Goal: Information Seeking & Learning: Learn about a topic

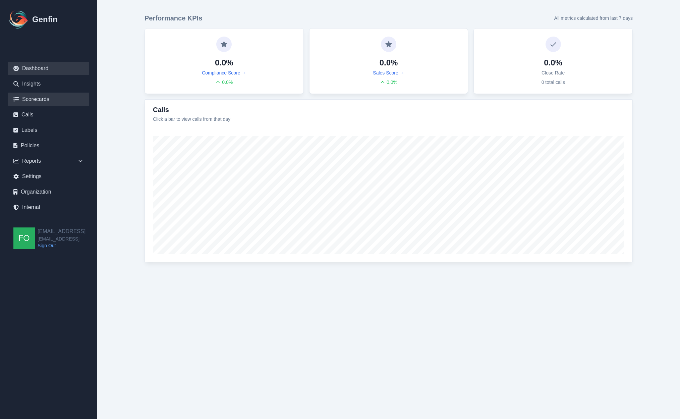
click at [42, 97] on link "Scorecards" at bounding box center [48, 98] width 81 height 13
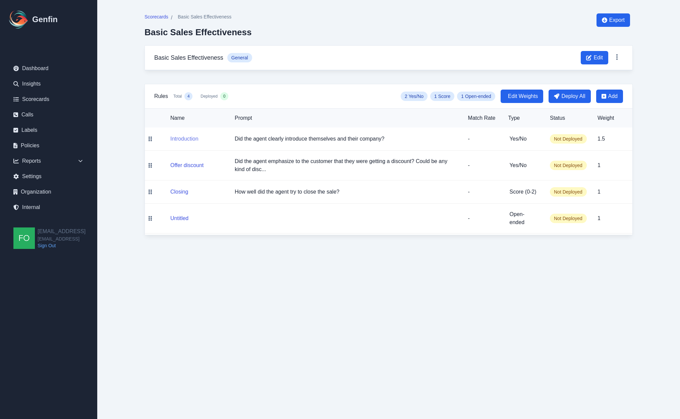
click at [184, 136] on button "Introduction" at bounding box center [184, 139] width 28 height 8
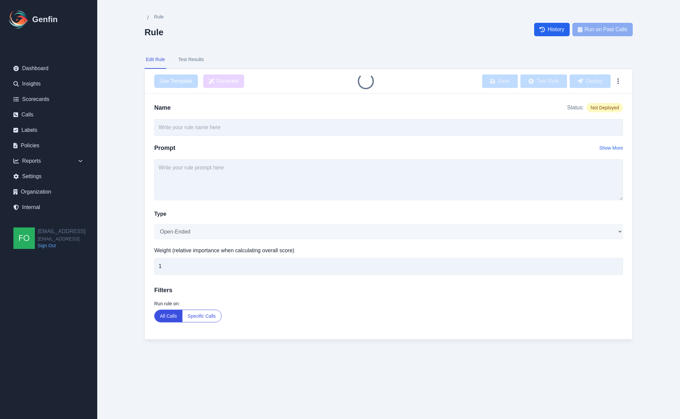
type input "Introduction"
type textarea "Did the agent clearly introduce themselves and their company?"
select select "Yes/No"
type input "1.5"
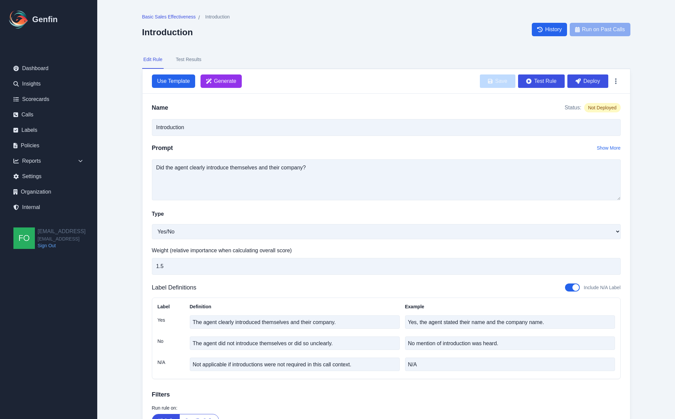
click at [189, 63] on button "Test Results" at bounding box center [188, 60] width 28 height 18
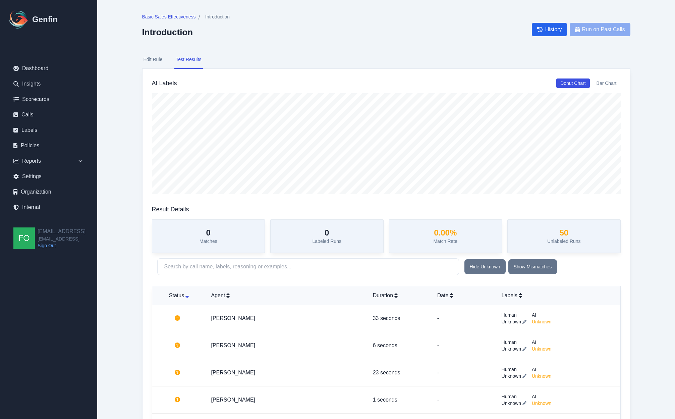
drag, startPoint x: 117, startPoint y: 240, endPoint x: 120, endPoint y: 238, distance: 4.1
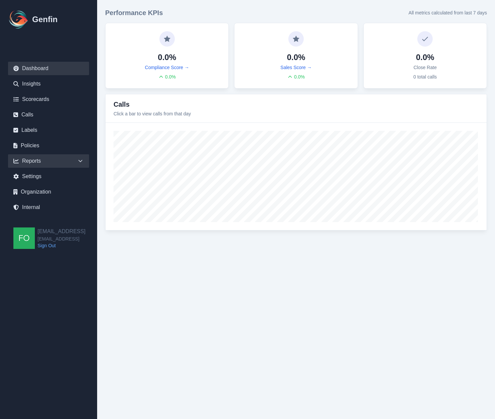
click at [70, 160] on div "Reports" at bounding box center [48, 160] width 81 height 13
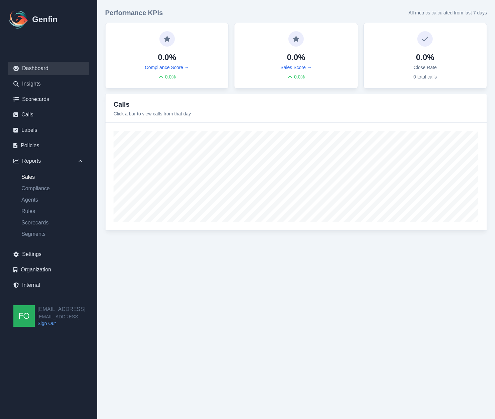
click at [29, 176] on link "Sales" at bounding box center [52, 177] width 73 height 8
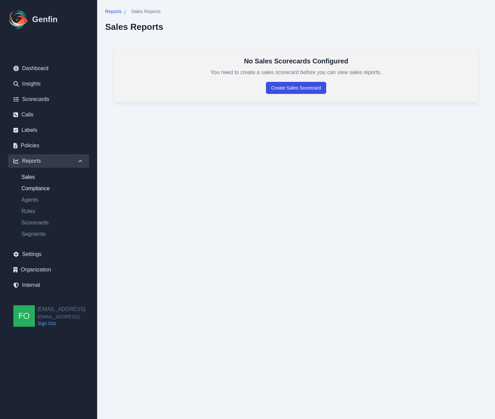
click at [40, 190] on link "Compliance" at bounding box center [52, 188] width 73 height 8
click at [32, 198] on link "Agents" at bounding box center [52, 200] width 73 height 8
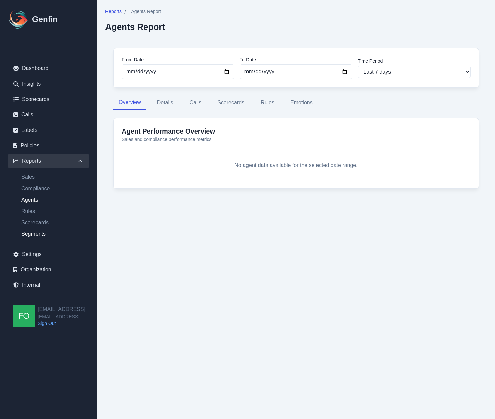
click at [38, 233] on link "Segments" at bounding box center [52, 234] width 73 height 8
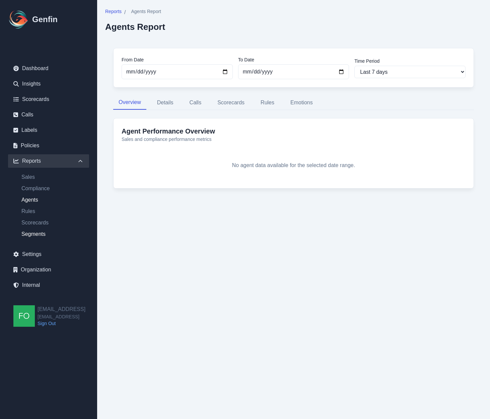
select select "14"
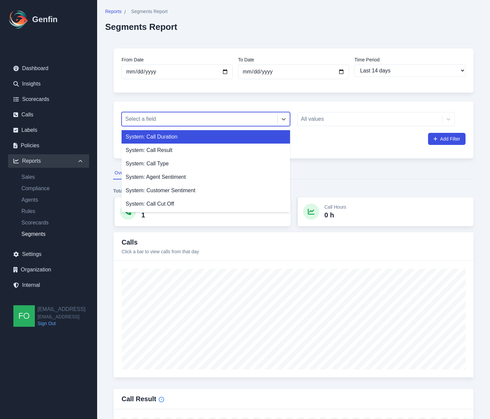
click at [221, 117] on div at bounding box center [199, 118] width 149 height 9
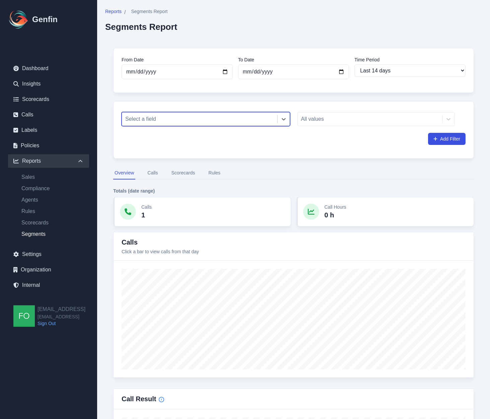
click at [115, 125] on div "Select a field All values Add Filter" at bounding box center [293, 130] width 361 height 58
click at [173, 120] on div at bounding box center [199, 118] width 149 height 9
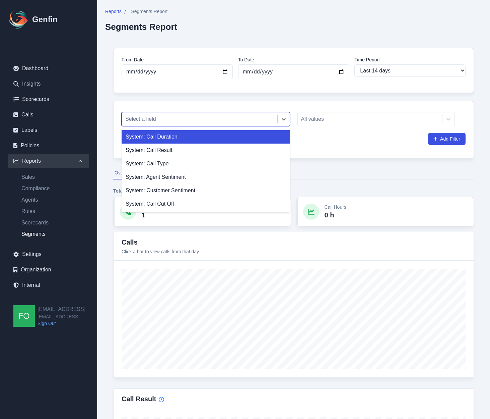
click at [188, 117] on div at bounding box center [199, 118] width 149 height 9
click at [284, 118] on icon at bounding box center [283, 119] width 7 height 7
click at [199, 121] on div at bounding box center [199, 118] width 149 height 9
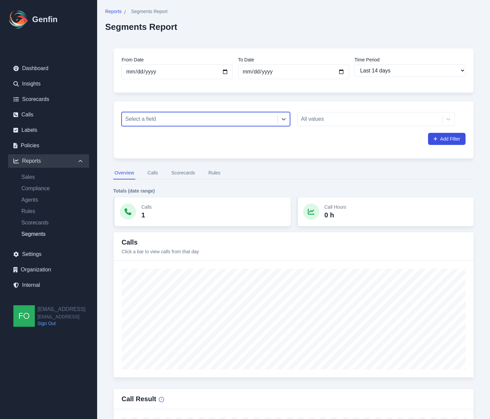
click at [182, 121] on div at bounding box center [199, 118] width 149 height 9
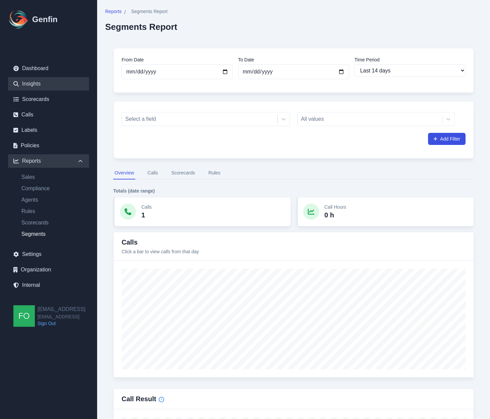
click at [37, 82] on link "Insights" at bounding box center [48, 83] width 81 height 13
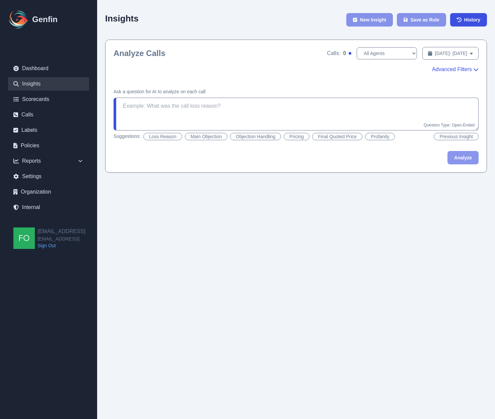
click at [453, 69] on span "Advanced Filters" at bounding box center [452, 69] width 40 height 8
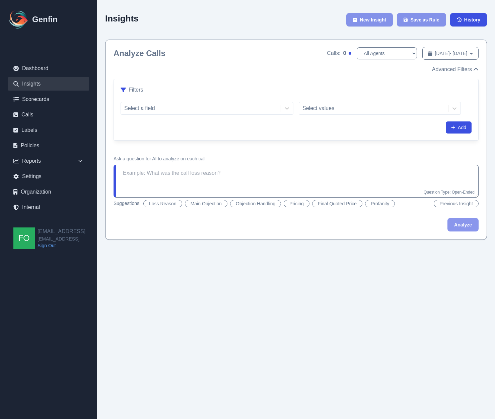
click at [102, 128] on div "Insights New Insight Save as Rule History Analyze Calls Calls: 0 All Agents Sep…" at bounding box center [296, 124] width 398 height 248
click at [69, 163] on div "Reports" at bounding box center [48, 160] width 81 height 13
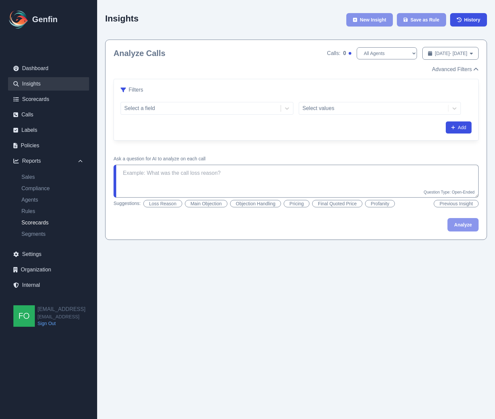
click at [34, 222] on link "Scorecards" at bounding box center [52, 222] width 73 height 8
select select "14"
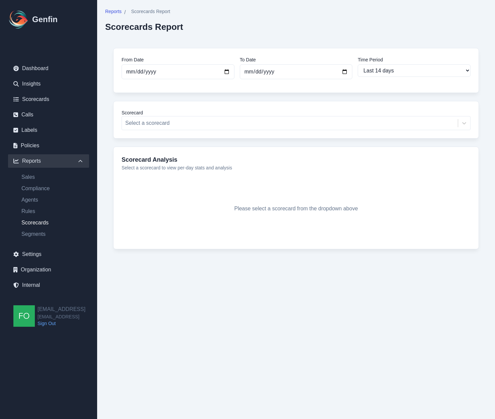
click at [202, 276] on html "Genfin Dashboard Insights Scorecards Calls Labels Policies Reports Sales Compli…" at bounding box center [247, 138] width 495 height 276
click at [215, 276] on html "Genfin Dashboard Insights Scorecards Calls Labels Policies Reports Sales Compli…" at bounding box center [247, 138] width 495 height 276
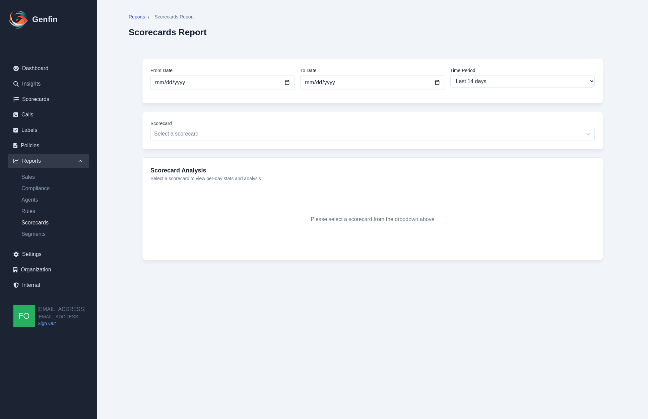
click at [154, 167] on h4 "Scorecard Analysis" at bounding box center [372, 170] width 444 height 9
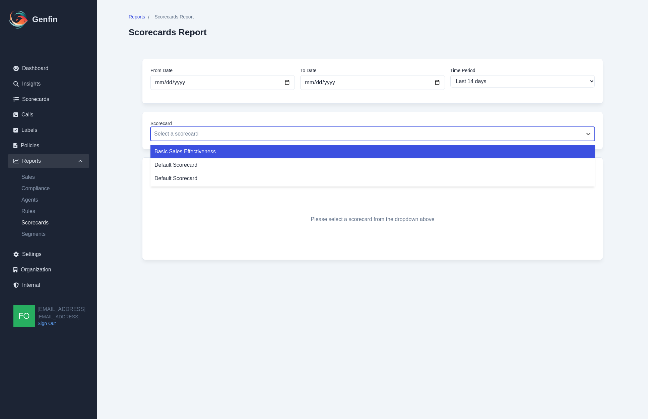
click at [201, 132] on div at bounding box center [366, 133] width 425 height 9
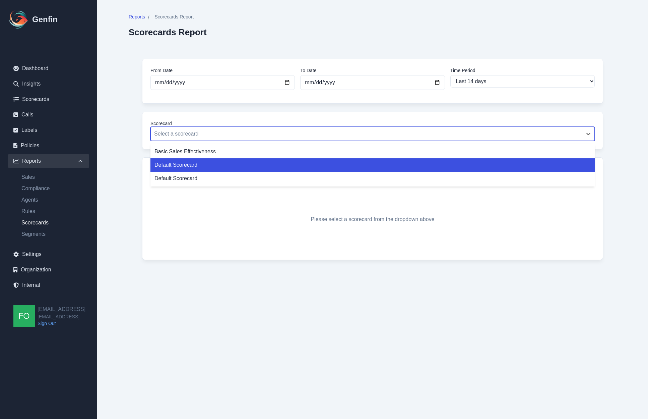
click at [127, 164] on div "Reports / Scorecards Report Scorecards Report From Date 2025-08-28 To Date 2025…" at bounding box center [372, 148] width 515 height 297
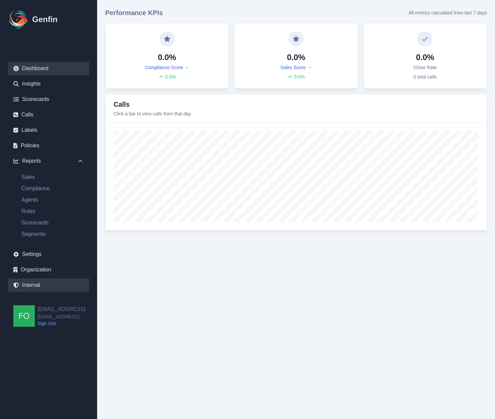
click at [40, 283] on link "Internal" at bounding box center [48, 284] width 81 height 13
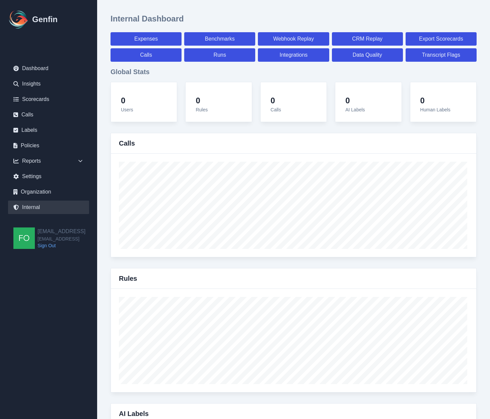
select select "paid"
select select "7"
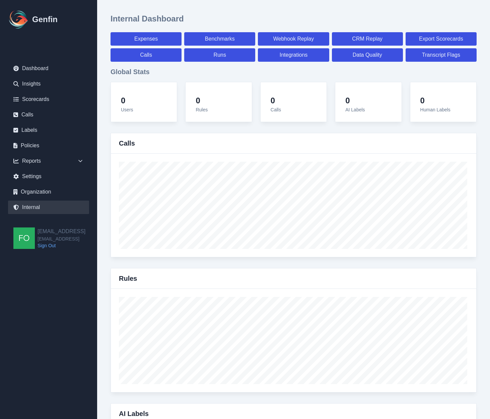
select select "7"
select select "paid"
select select "7"
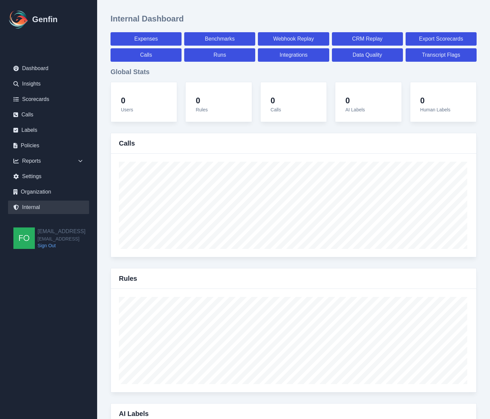
select select "7"
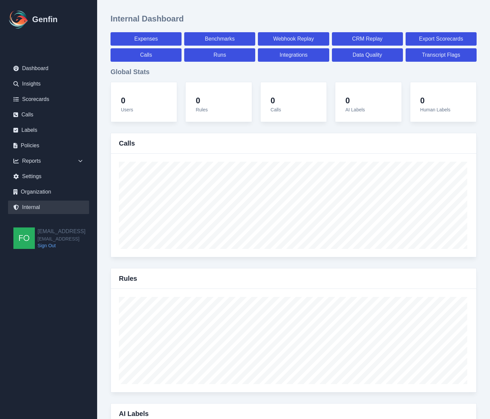
select select "7"
select select "paid"
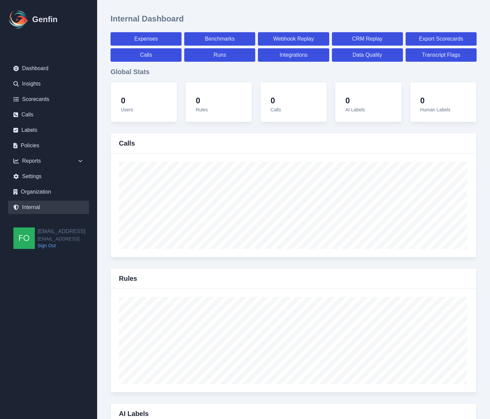
select select "7"
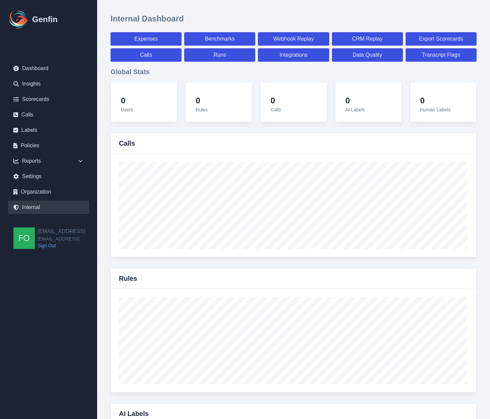
select select "7"
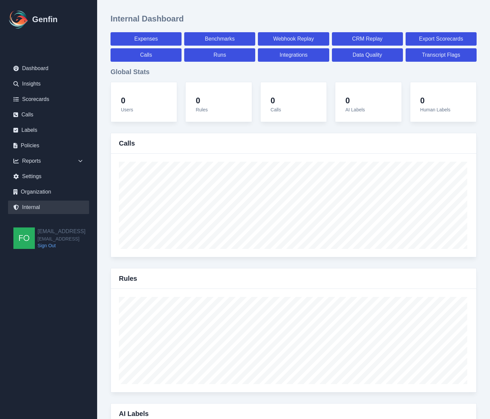
select select "7"
select select "paid"
select select "7"
select select "paid"
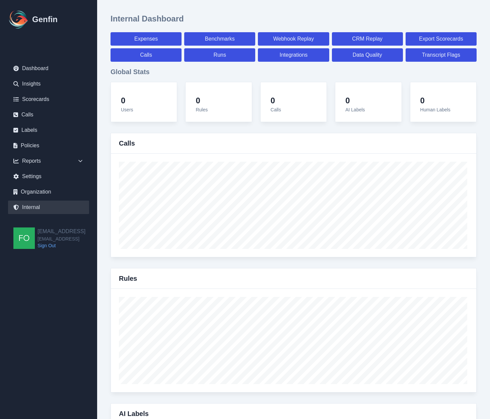
select select "7"
select select "paid"
select select "7"
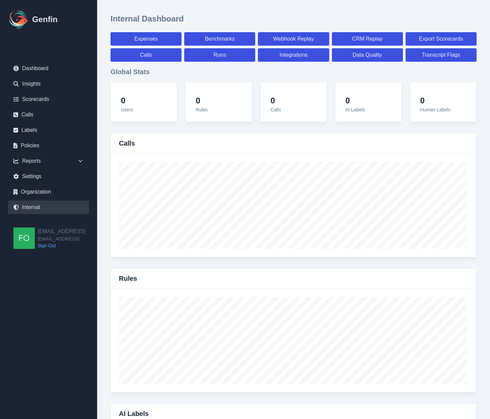
select select "paid"
select select "7"
select select "paid"
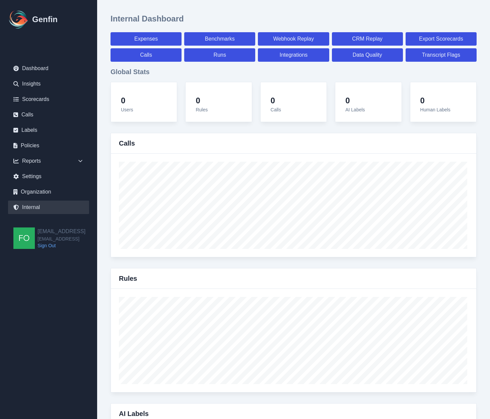
select select "7"
select select "paid"
select select "7"
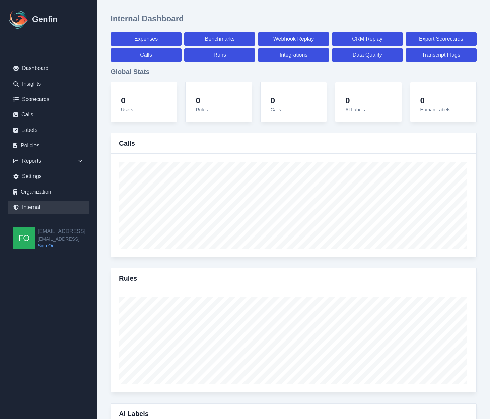
select select "paid"
select select "7"
select select "paid"
select select "7"
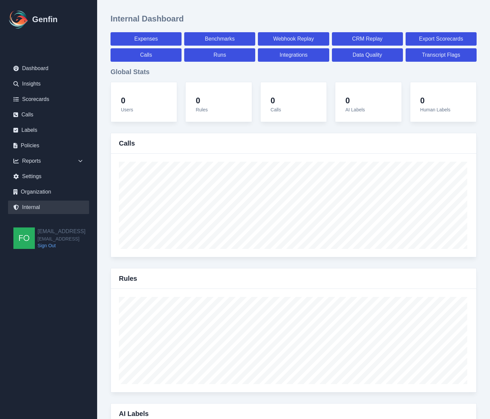
select select "7"
select select "paid"
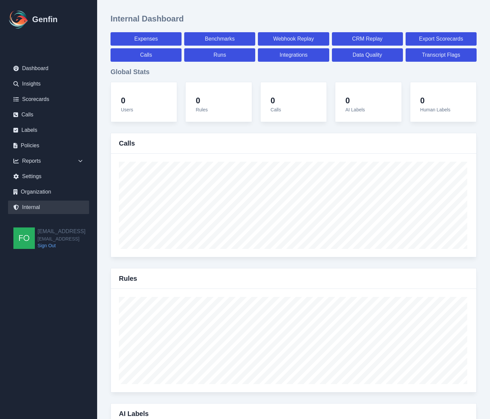
select select "7"
select select "paid"
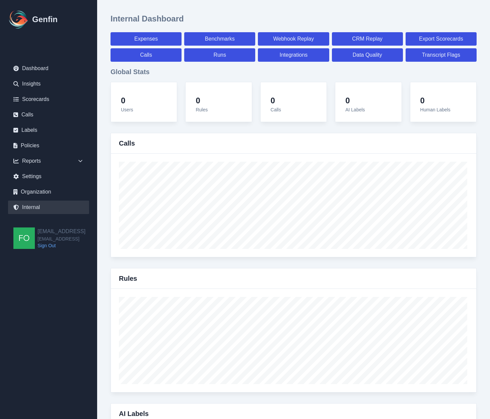
select select "7"
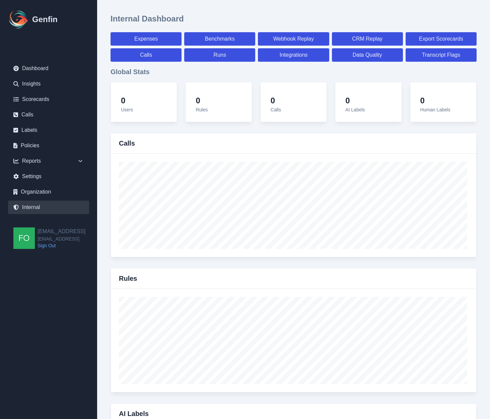
select select "paid"
select select "7"
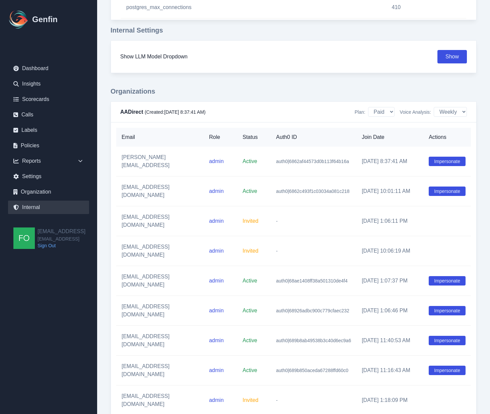
scroll to position [774, 0]
click at [455, 157] on button "Impersonate" at bounding box center [447, 160] width 37 height 9
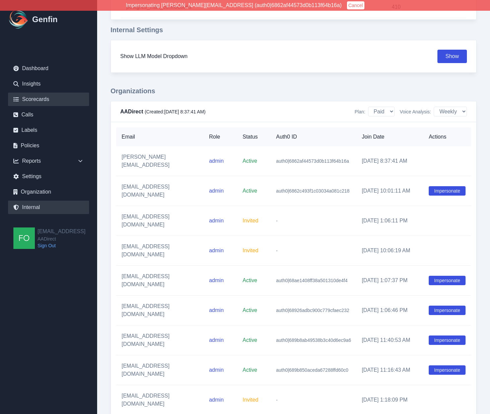
click at [47, 96] on link "Scorecards" at bounding box center [48, 98] width 81 height 13
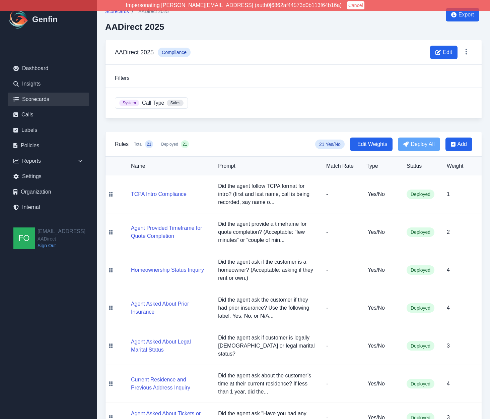
click at [37, 97] on link "Scorecards" at bounding box center [48, 98] width 81 height 13
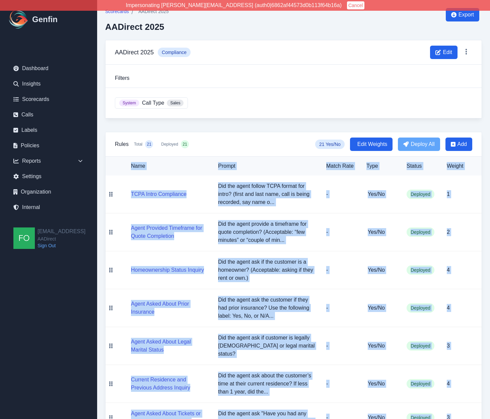
drag, startPoint x: 476, startPoint y: 390, endPoint x: 131, endPoint y: 168, distance: 409.9
copy table "Name Prompt Match Rate Type Status Weight TCPA Intro Compliance Did the agent f…"
click at [225, 208] on td "Did the agent follow TCPA format for intro? (first and last name, call is being…" at bounding box center [267, 194] width 108 height 38
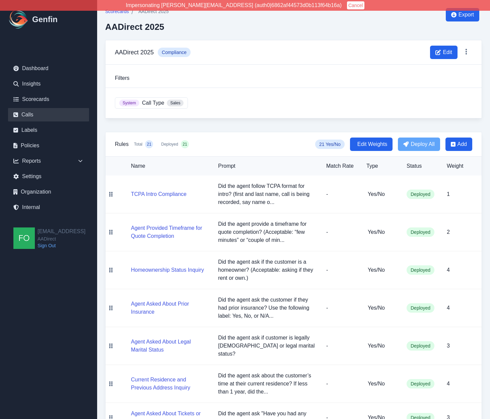
click at [38, 113] on link "Calls" at bounding box center [48, 114] width 81 height 13
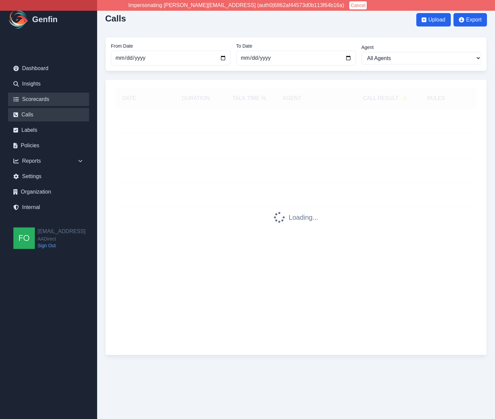
click at [44, 98] on link "Scorecards" at bounding box center [48, 98] width 81 height 13
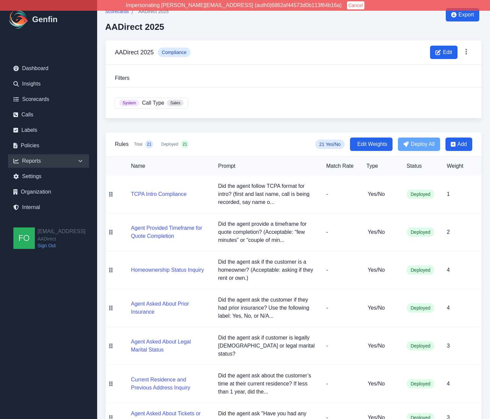
click at [40, 163] on div "Reports" at bounding box center [48, 160] width 81 height 13
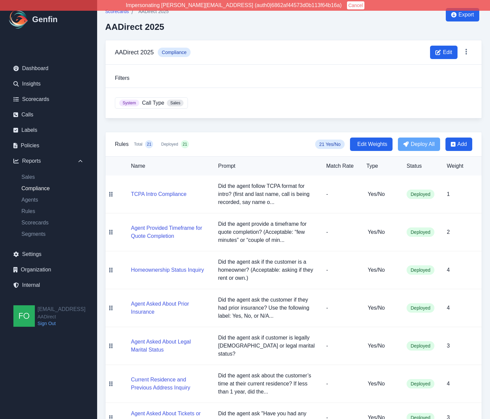
click at [39, 188] on link "Compliance" at bounding box center [52, 188] width 73 height 8
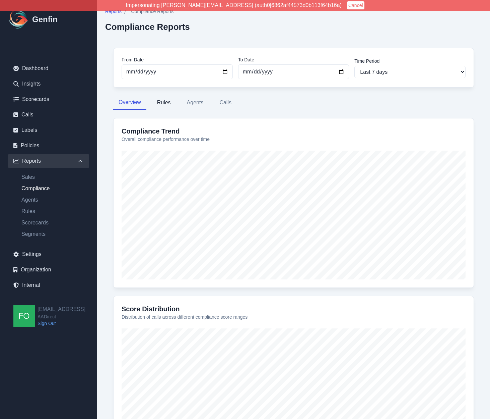
click at [167, 105] on button "Rules" at bounding box center [164, 103] width 24 height 14
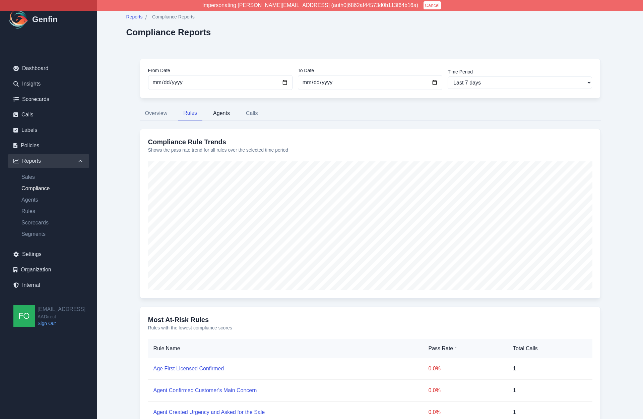
click at [223, 113] on button "Agents" at bounding box center [221, 113] width 27 height 14
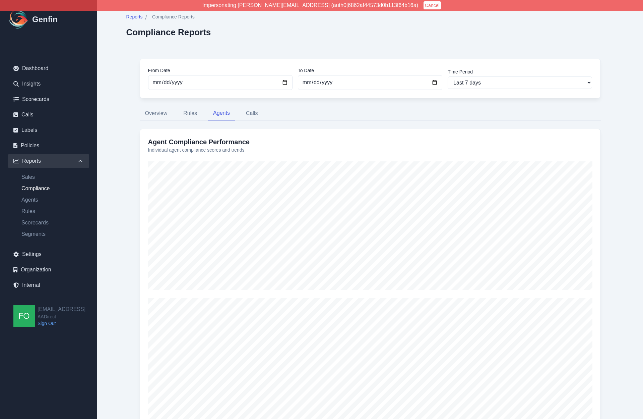
scroll to position [1, 0]
click at [248, 116] on button "Calls" at bounding box center [252, 112] width 23 height 14
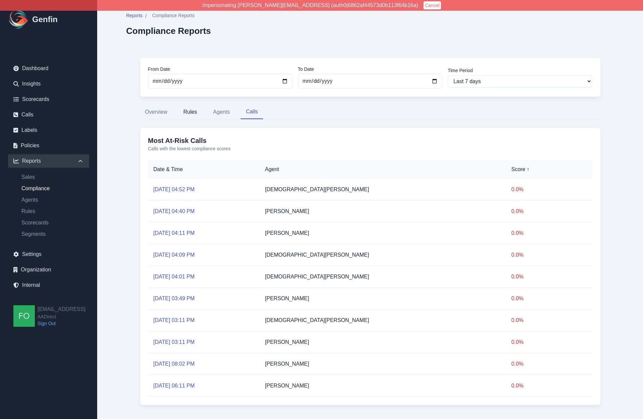
click at [187, 114] on button "Rules" at bounding box center [190, 112] width 24 height 14
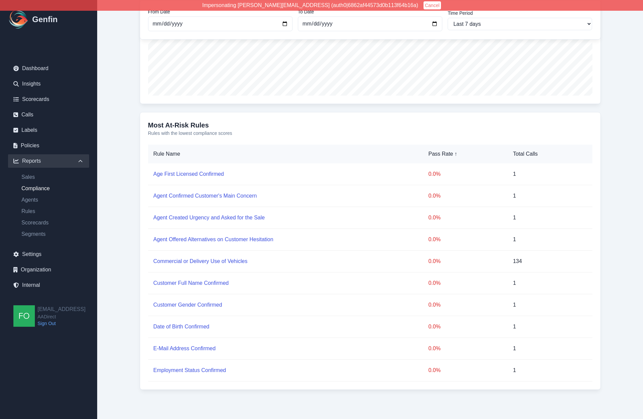
scroll to position [200, 0]
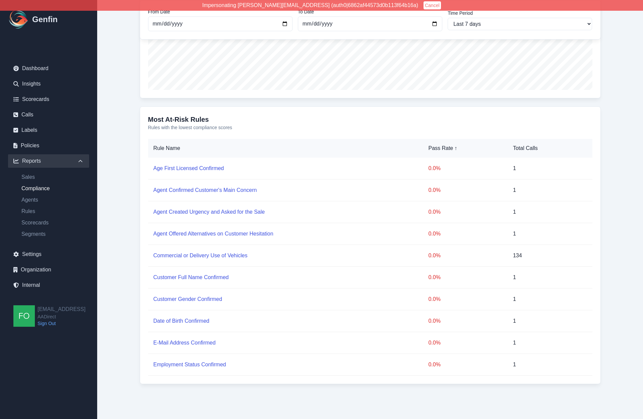
click at [433, 254] on p "0.0 %" at bounding box center [465, 255] width 74 height 8
click at [143, 189] on div "Most At-Risk Rules Rules with the lowest compliance scores Rule Name Pass Rate …" at bounding box center [370, 244] width 461 height 277
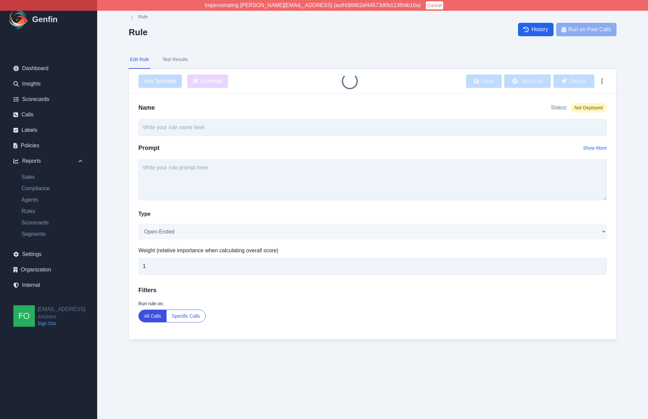
type input "Age First Licensed Confirmed"
select select "Yes/No"
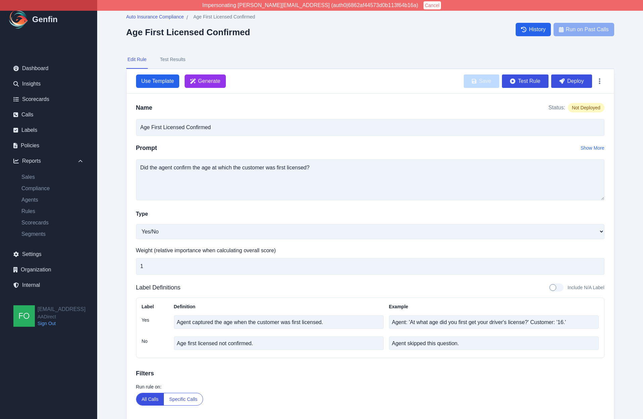
click at [179, 60] on button "Test Results" at bounding box center [173, 60] width 28 height 18
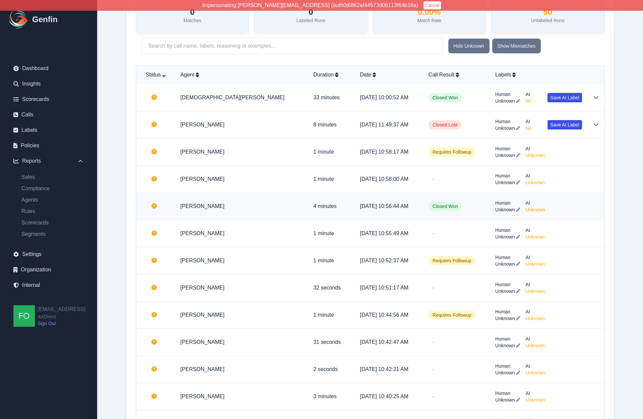
scroll to position [235, 0]
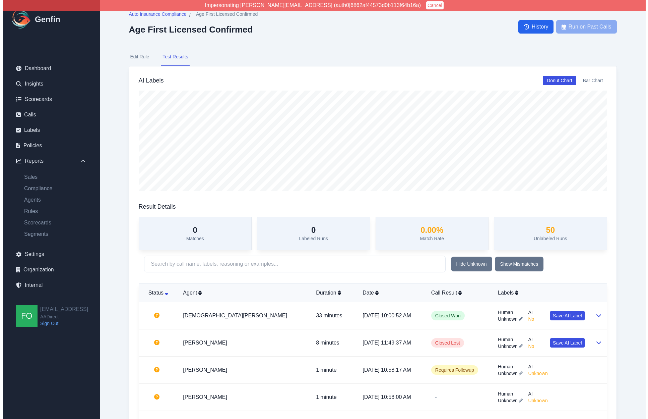
scroll to position [0, 0]
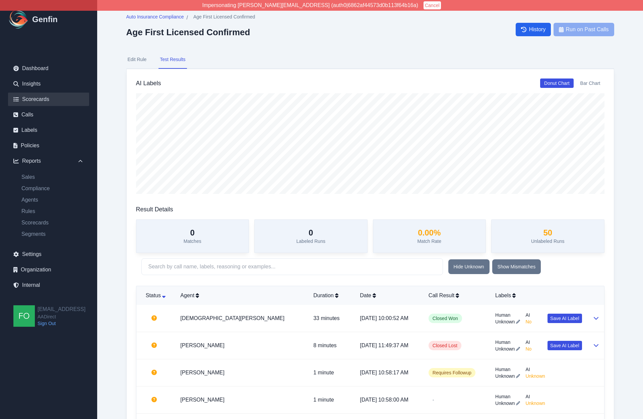
click at [42, 101] on link "Scorecards" at bounding box center [48, 98] width 81 height 13
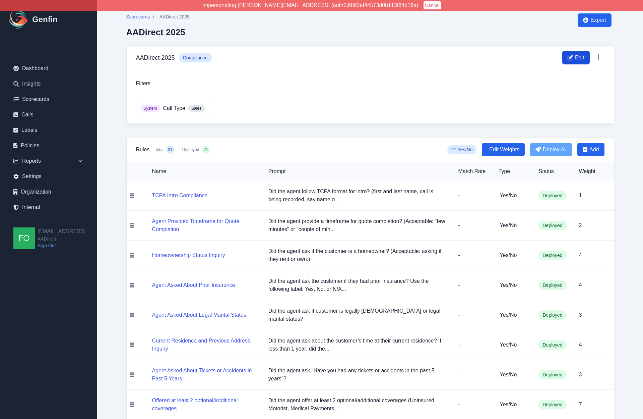
click at [579, 58] on span "Edit" at bounding box center [579, 58] width 9 height 8
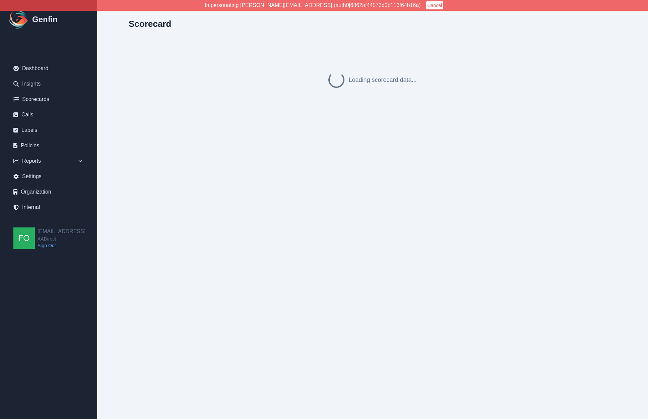
select select "compliance"
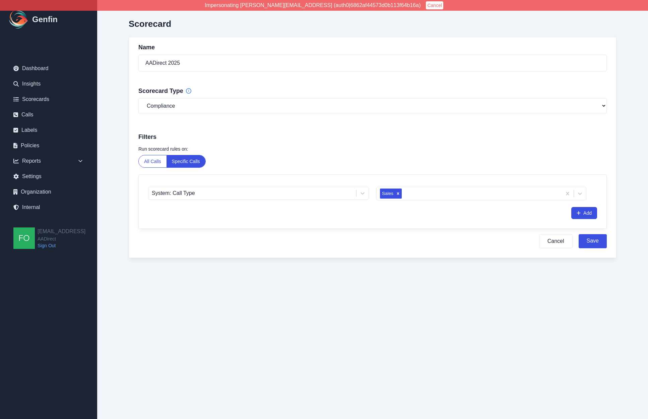
click at [124, 198] on div "Scorecard Name AADirect 2025 Scorecard Type General Compliance Sales Filters Ru…" at bounding box center [372, 142] width 515 height 285
drag, startPoint x: 114, startPoint y: 209, endPoint x: 117, endPoint y: 207, distance: 4.0
click at [114, 209] on main "Scorecard Name AADirect 2025 Scorecard Type General Compliance Sales Filters Ru…" at bounding box center [372, 142] width 551 height 285
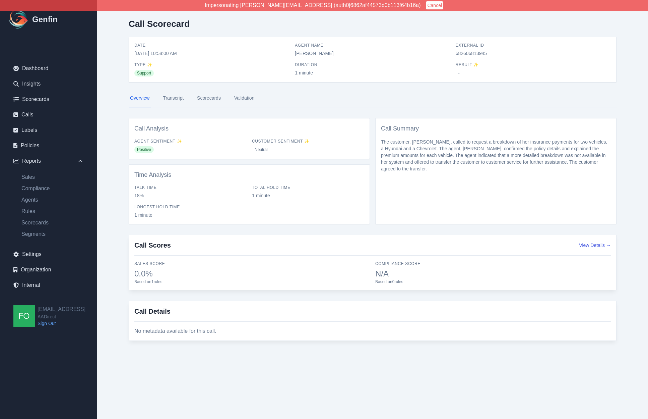
click at [175, 98] on link "Transcript" at bounding box center [173, 98] width 23 height 18
click at [177, 97] on link "Transcript" at bounding box center [173, 98] width 23 height 18
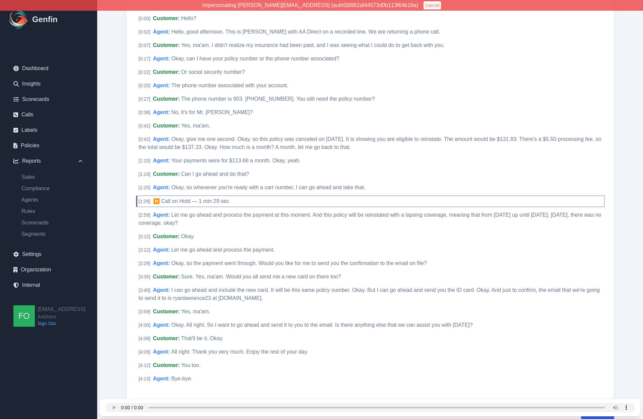
scroll to position [115, 0]
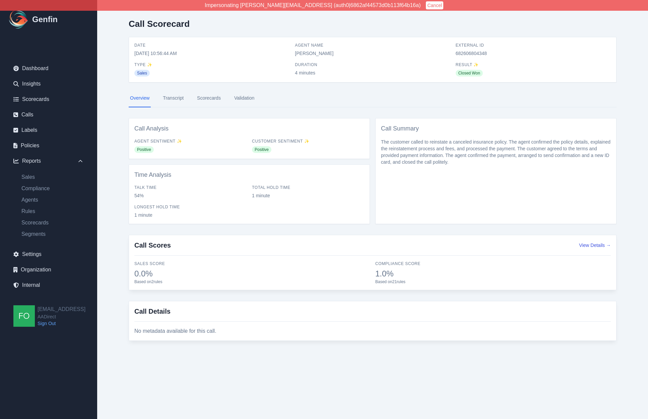
click at [122, 204] on div "Call Scorecard Date 9/11/2025, 10:56:44 AM Agent Name Lorena Lara External ID 6…" at bounding box center [372, 182] width 515 height 365
click at [116, 235] on div "Call Scorecard Date 9/11/2025, 10:56:44 AM Agent Name Lorena Lara External ID 6…" at bounding box center [372, 182] width 515 height 365
click at [125, 257] on div "Call Scorecard Date 9/11/2025, 10:56:44 AM Agent Name Lorena Lara External ID 6…" at bounding box center [372, 182] width 515 height 365
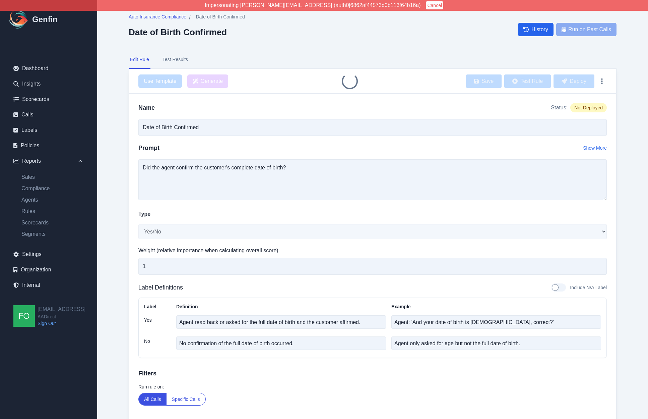
select select "Yes/No"
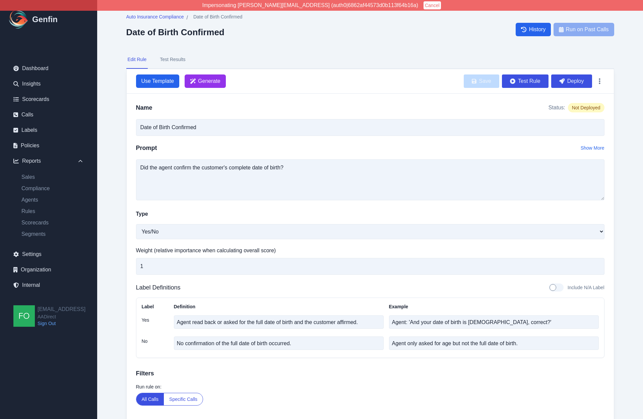
click at [176, 63] on button "Test Results" at bounding box center [173, 60] width 28 height 18
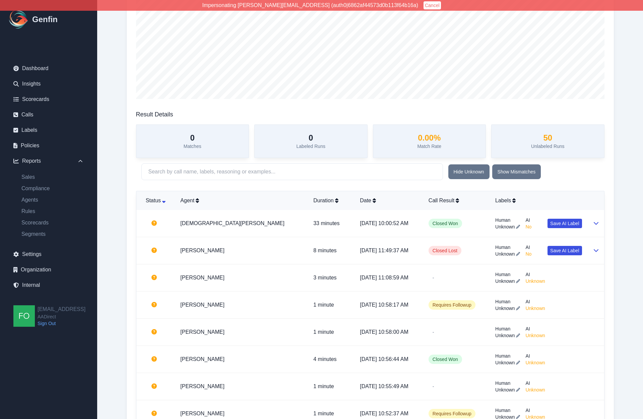
scroll to position [100, 0]
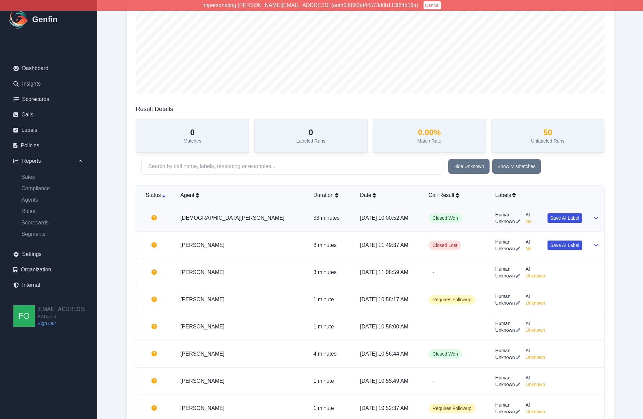
click at [313, 219] on p "33 minutes" at bounding box center [331, 218] width 36 height 8
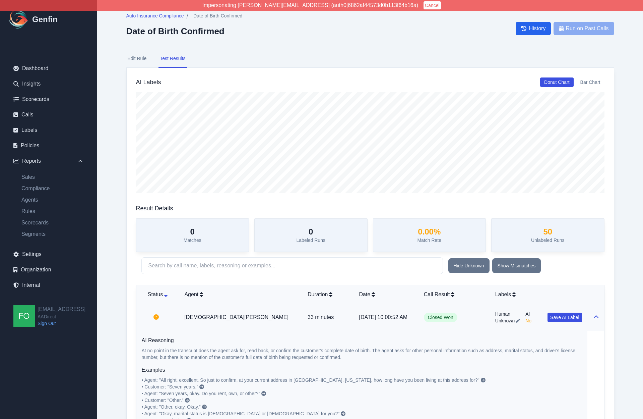
scroll to position [0, 0]
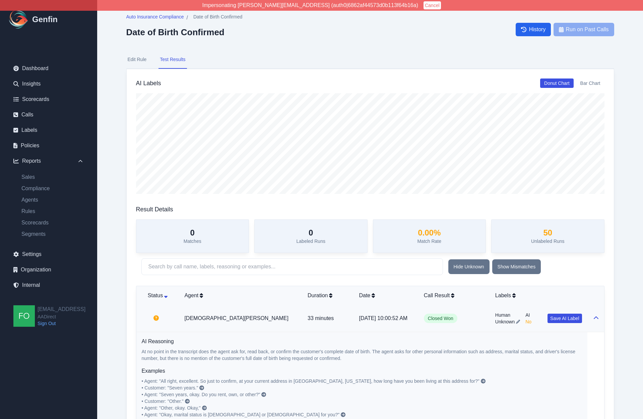
click at [205, 33] on h2 "Date of Birth Confirmed" at bounding box center [184, 32] width 116 height 10
click at [140, 59] on button "Edit Rule" at bounding box center [137, 60] width 22 height 18
select select "Yes/No"
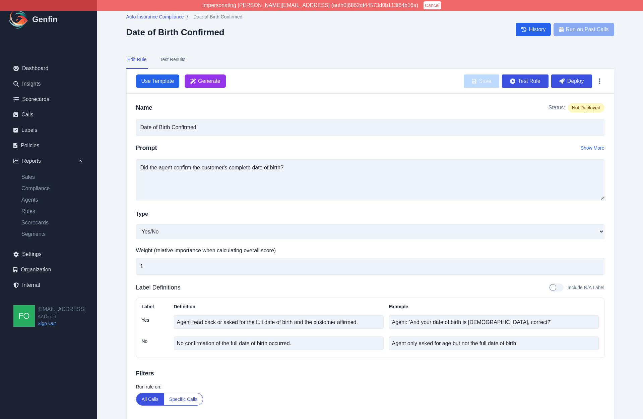
click at [113, 123] on div "Auto Insurance Compliance / Date of Birth Confirmed Date of Birth Confirmed His…" at bounding box center [370, 224] width 515 height 449
click at [32, 115] on link "Calls" at bounding box center [48, 114] width 81 height 13
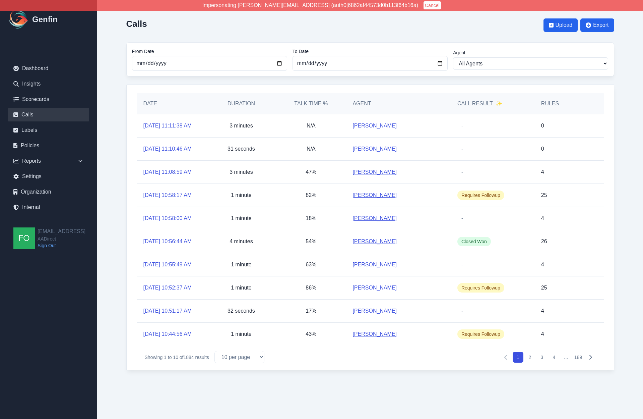
scroll to position [12, 0]
click at [242, 245] on p "4 minutes" at bounding box center [241, 241] width 23 height 8
click at [591, 359] on icon "Pagination" at bounding box center [590, 356] width 3 height 5
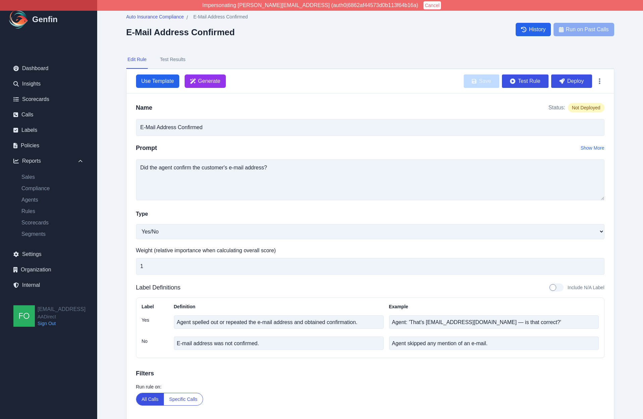
select select "Yes/No"
click at [182, 61] on button "Test Results" at bounding box center [173, 60] width 28 height 18
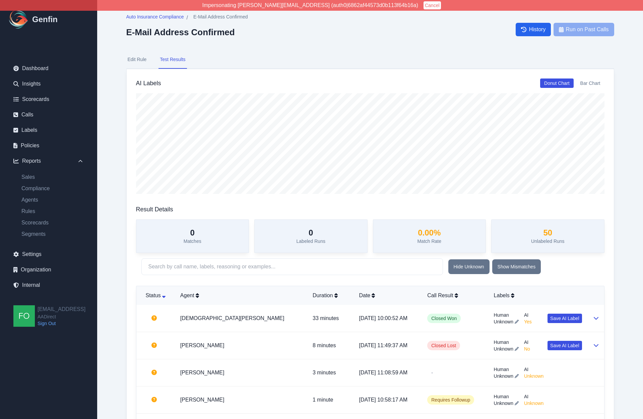
click at [142, 62] on button "Edit Rule" at bounding box center [137, 60] width 22 height 18
select select "Yes/No"
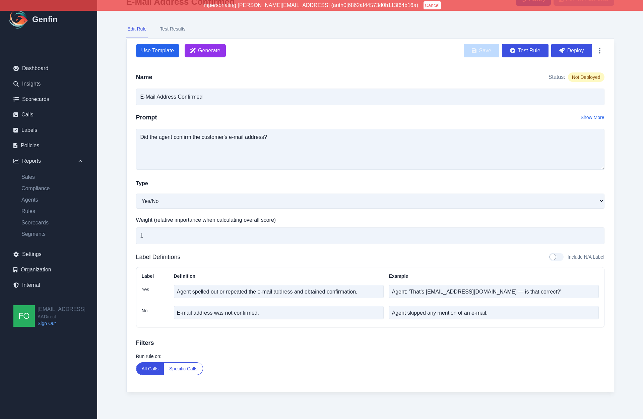
scroll to position [29, 0]
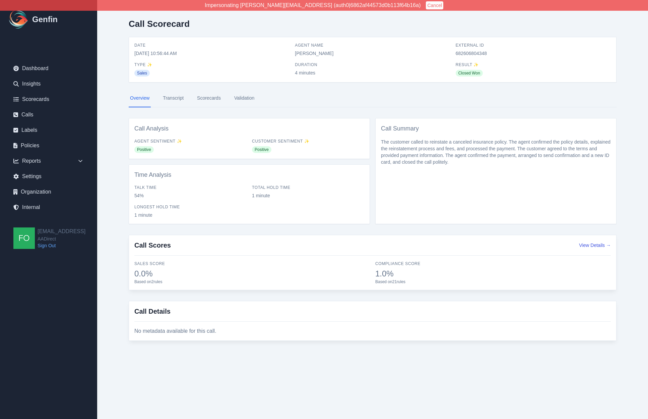
click at [177, 98] on link "Transcript" at bounding box center [173, 98] width 23 height 18
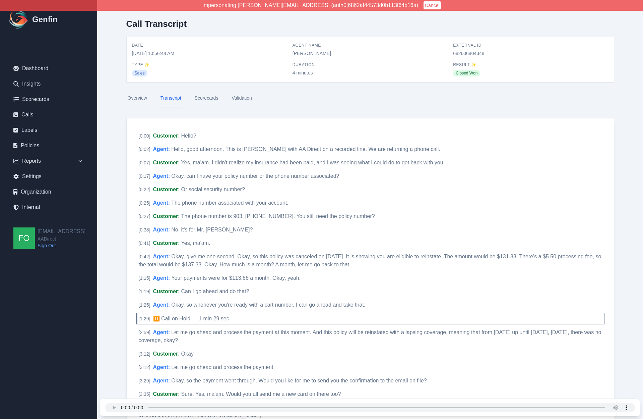
click at [210, 97] on link "Scorecards" at bounding box center [206, 98] width 26 height 18
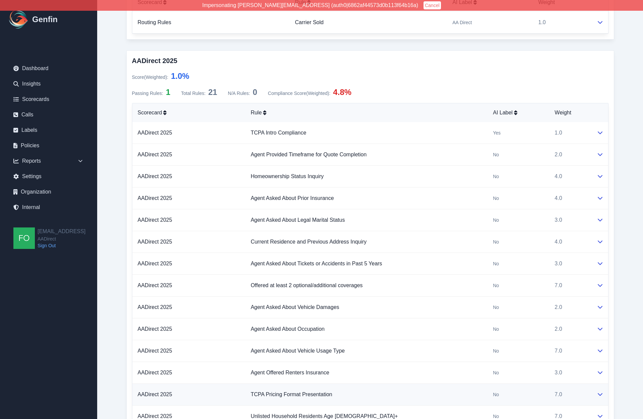
scroll to position [359, 0]
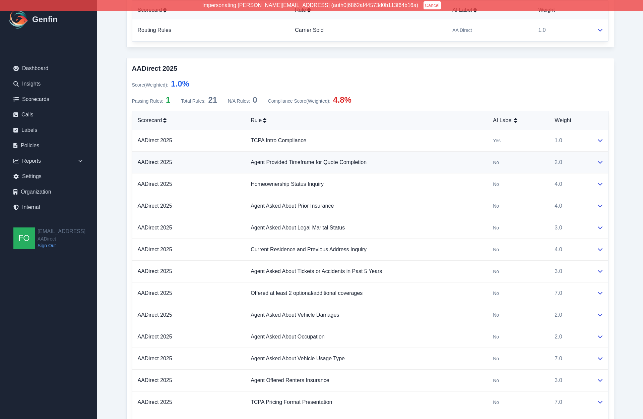
click at [455, 162] on td "Agent Provided Timeframe for Quote Completion" at bounding box center [366, 162] width 242 height 22
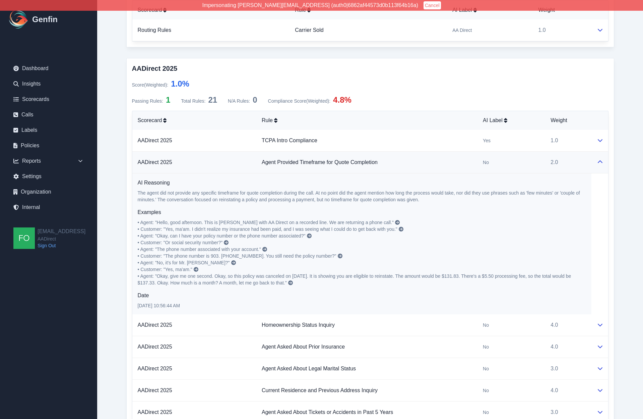
click at [453, 163] on td "Agent Provided Timeframe for Quote Completion" at bounding box center [366, 162] width 221 height 22
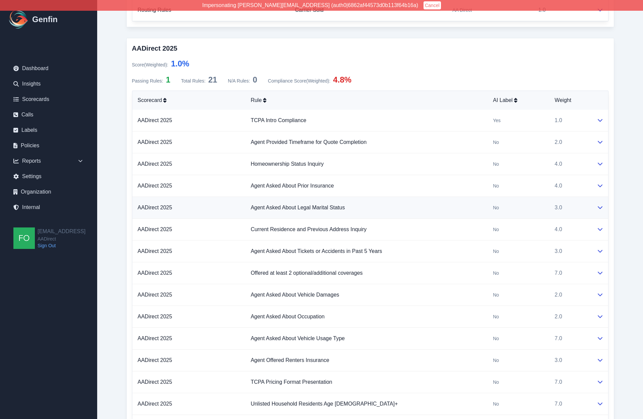
scroll to position [558, 0]
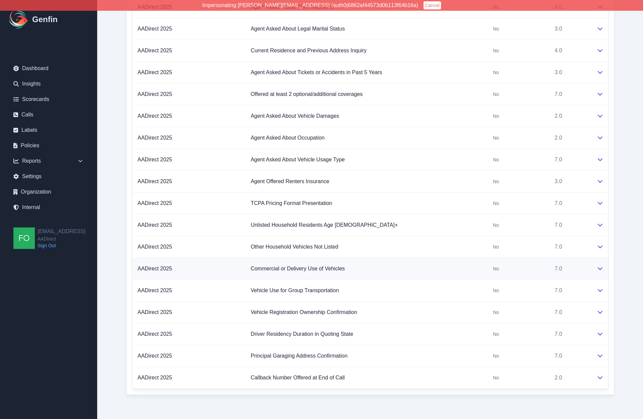
click at [418, 269] on td "Commercial or Delivery Use of Vehicles" at bounding box center [366, 269] width 242 height 22
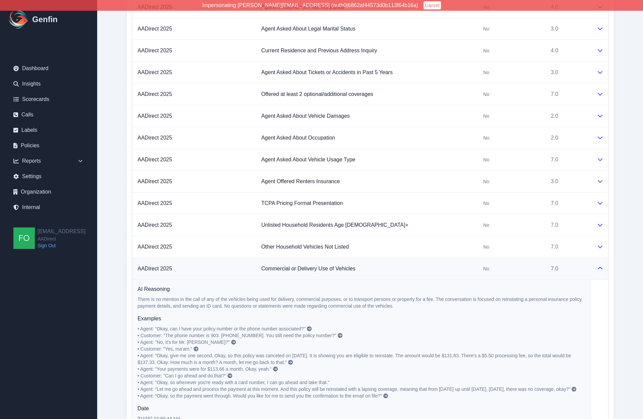
click at [419, 269] on td "Commercial or Delivery Use of Vehicles" at bounding box center [367, 269] width 222 height 22
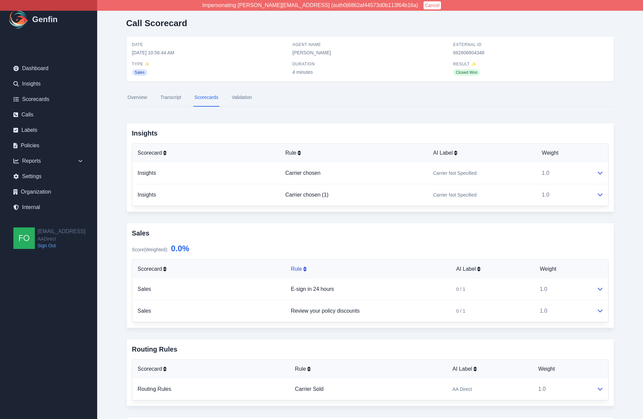
scroll to position [0, 0]
click at [33, 116] on link "Calls" at bounding box center [48, 114] width 81 height 13
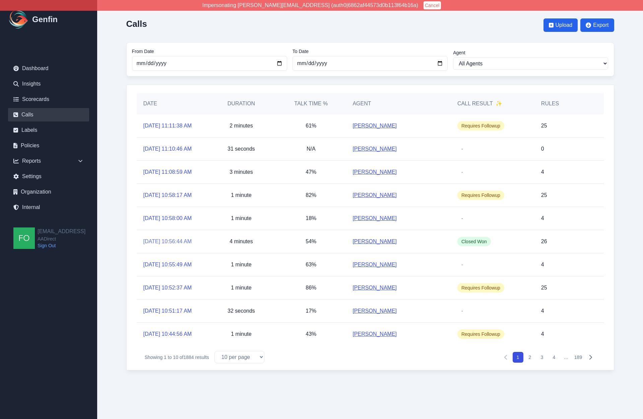
scroll to position [11, 0]
click at [115, 258] on div "Calls Upload Export From Date 2025-08-01 To Date 2025-09-11 Agent All Agents Ab…" at bounding box center [370, 191] width 515 height 383
click at [246, 299] on div "1 minute" at bounding box center [241, 287] width 70 height 23
click at [592, 360] on icon "Pagination" at bounding box center [590, 356] width 5 height 5
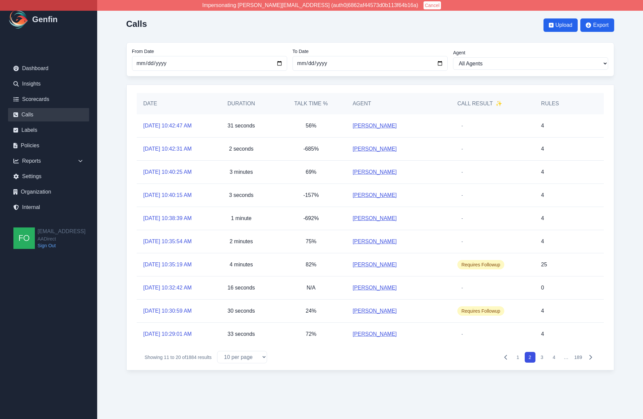
scroll to position [31, 0]
click at [592, 360] on icon "Pagination" at bounding box center [590, 356] width 5 height 5
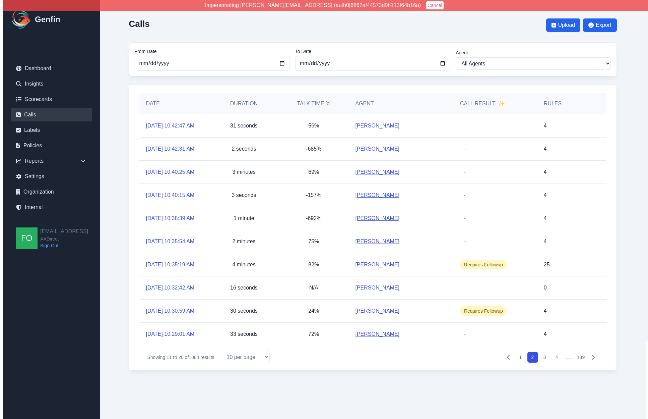
scroll to position [0, 0]
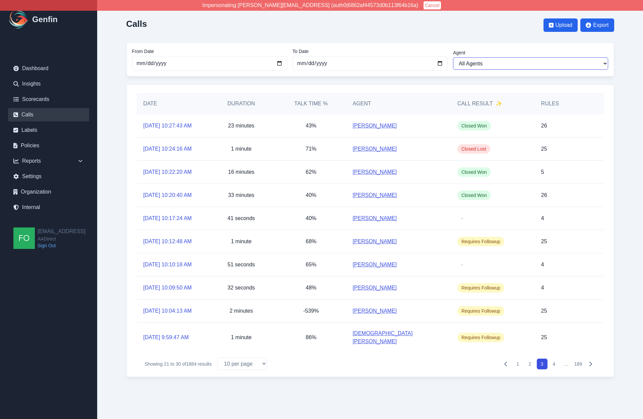
click at [496, 62] on select "All Agents Abdulla Ali Ana Martinez Angela Barnett Annaly Castillo Anselmo Dori…" at bounding box center [530, 63] width 155 height 12
select select "[PERSON_NAME]"
click at [453, 57] on select "All Agents Abdulla Ali Ana Martinez Angela Barnett Annaly Castillo Anselmo Dori…" at bounding box center [530, 63] width 155 height 12
select select "[PERSON_NAME]"
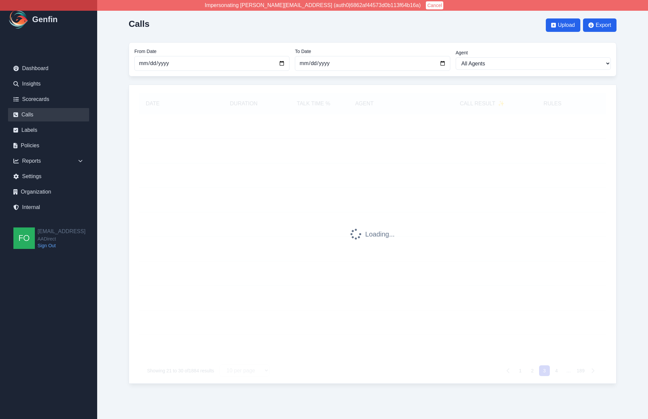
click at [115, 148] on div "Calls Upload Export From Date 2025-08-01 To Date 2025-09-11 Agent All Agents Ab…" at bounding box center [372, 198] width 515 height 397
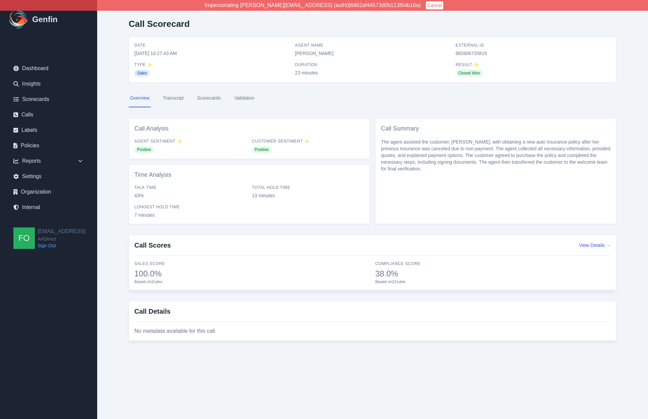
click at [211, 98] on link "Scorecards" at bounding box center [209, 98] width 26 height 18
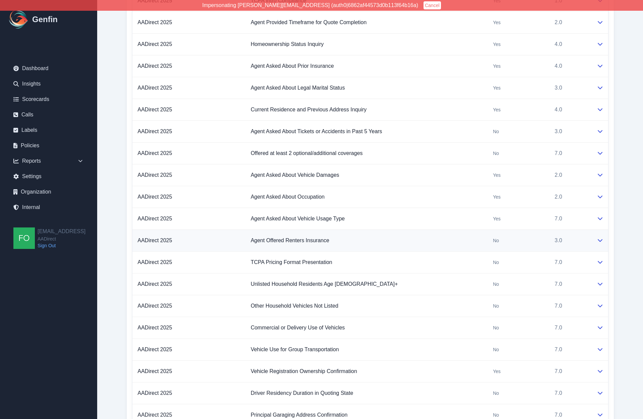
scroll to position [503, 0]
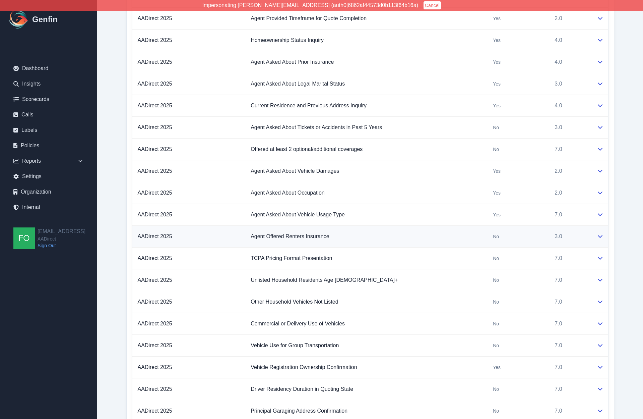
click at [416, 236] on td "Agent Offered Renters Insurance" at bounding box center [366, 237] width 242 height 22
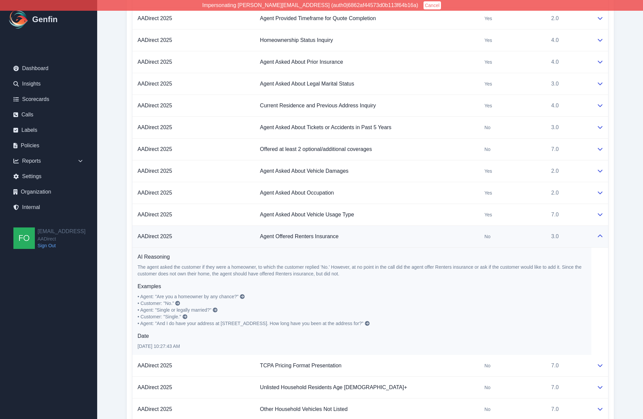
click at [418, 237] on td "Agent Offered Renters Insurance" at bounding box center [367, 237] width 225 height 22
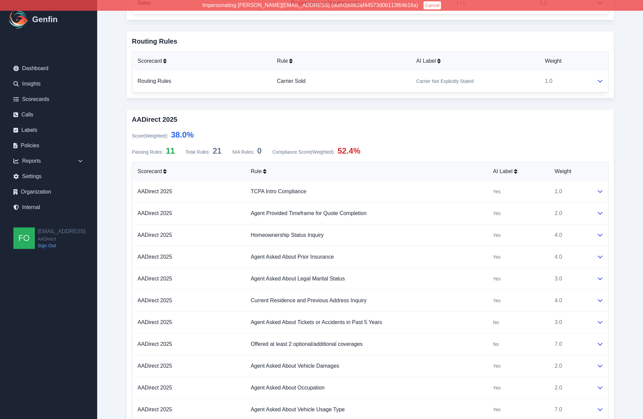
scroll to position [308, 0]
click at [109, 173] on main "Call Scorecard Date 9/11/2025, 10:27:43 AM Agent Name Maria Vazquez External ID…" at bounding box center [370, 180] width 546 height 977
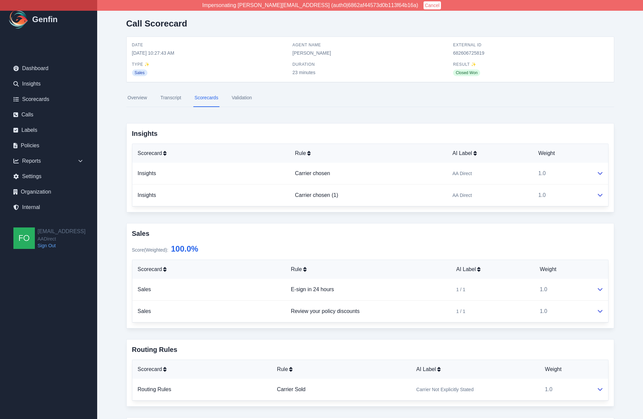
scroll to position [0, 0]
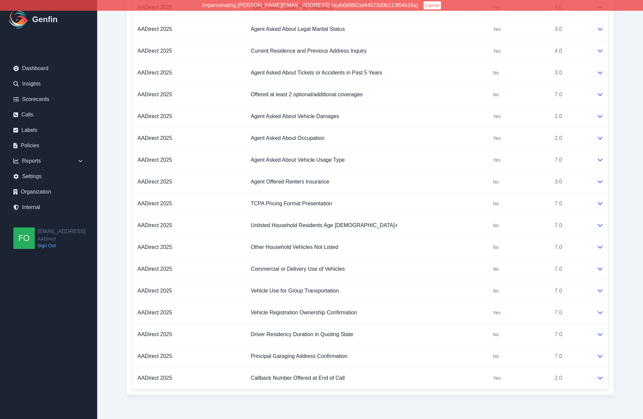
scroll to position [558, 0]
click at [384, 139] on td "Agent Asked About Occupation" at bounding box center [366, 138] width 242 height 22
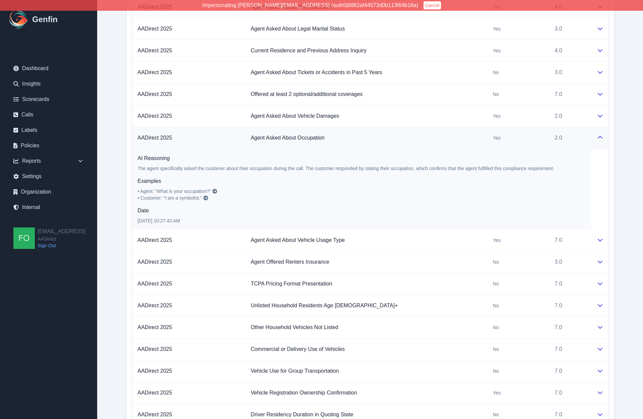
click at [381, 141] on td "Agent Asked About Occupation" at bounding box center [366, 138] width 242 height 22
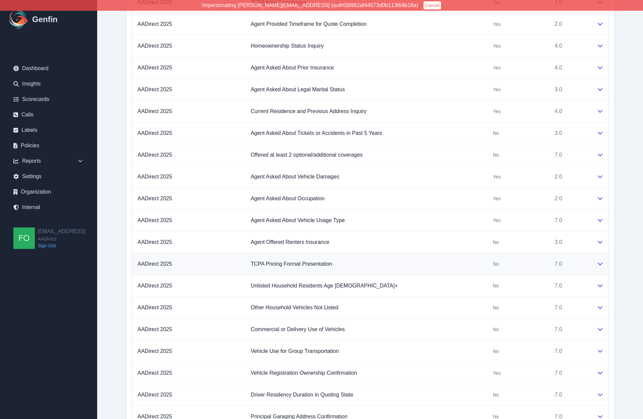
scroll to position [546, 0]
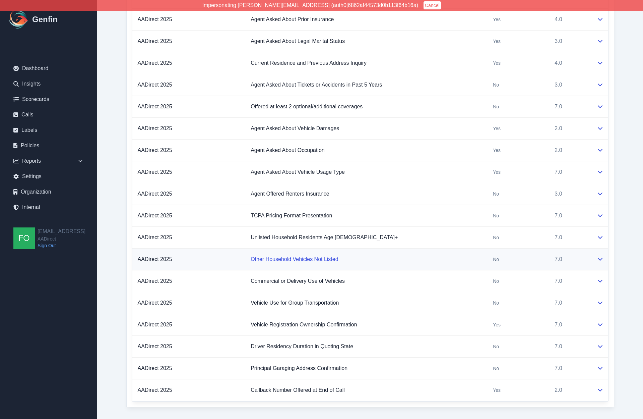
click at [300, 259] on link "Other Household Vehicles Not Listed" at bounding box center [294, 259] width 87 height 6
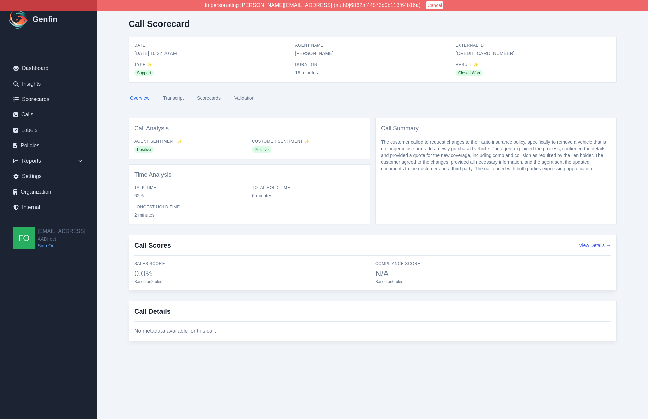
click at [175, 100] on link "Transcript" at bounding box center [173, 98] width 23 height 18
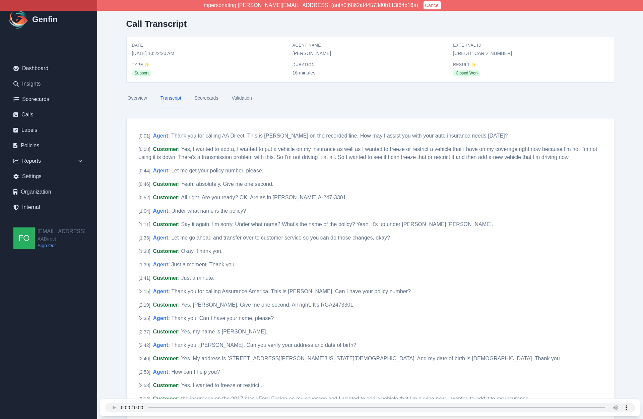
click at [82, 162] on icon at bounding box center [80, 161] width 7 height 7
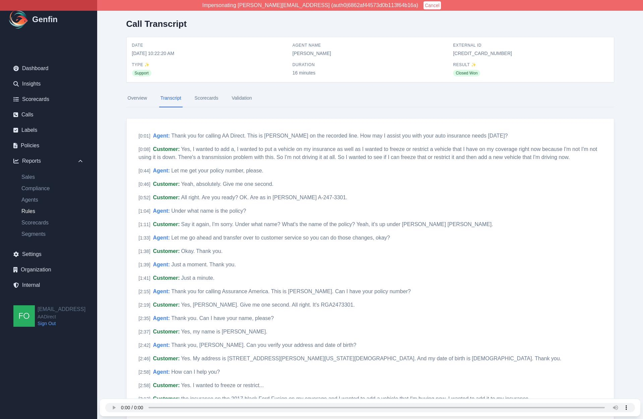
click at [26, 213] on link "Rules" at bounding box center [52, 211] width 73 height 8
select select "14"
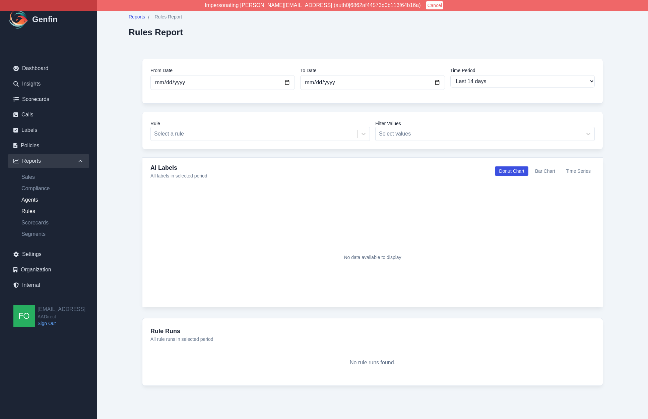
click at [32, 200] on link "Agents" at bounding box center [52, 200] width 73 height 8
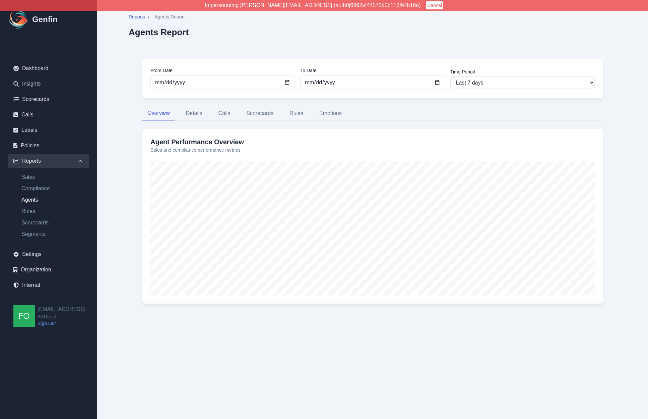
drag, startPoint x: 132, startPoint y: 169, endPoint x: 133, endPoint y: 174, distance: 4.4
click at [132, 169] on div "From Date [DATE] To Date [DATE] Time Period Last 7 days Last 14 days Last 30 da…" at bounding box center [373, 185] width 488 height 280
click at [40, 223] on link "Scorecards" at bounding box center [52, 222] width 73 height 8
select select "14"
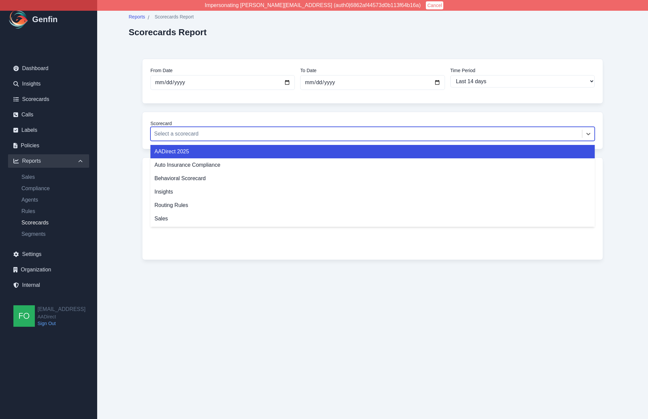
click at [223, 136] on div at bounding box center [366, 133] width 425 height 9
click at [193, 153] on div "AADirect 2025" at bounding box center [372, 151] width 444 height 13
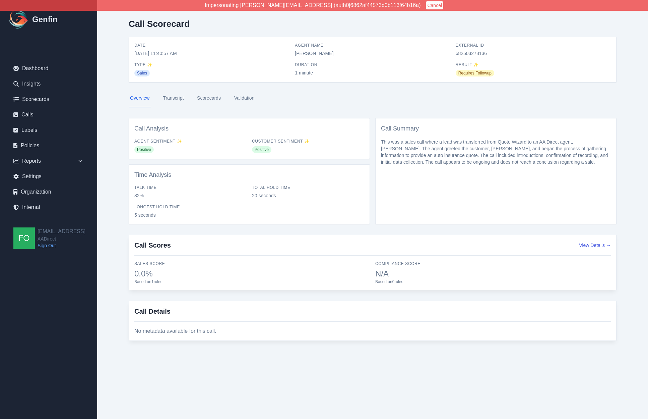
click at [178, 98] on link "Transcript" at bounding box center [173, 98] width 23 height 18
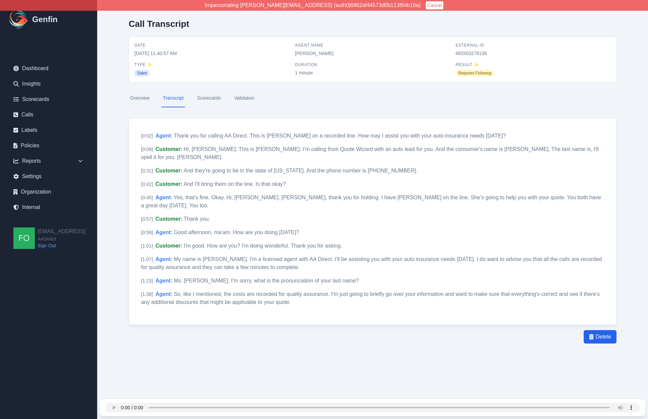
click at [122, 185] on div "Call Transcript Date [DATE] 11:40:57 AM Agent Name [PERSON_NAME] External ID 68…" at bounding box center [372, 194] width 515 height 389
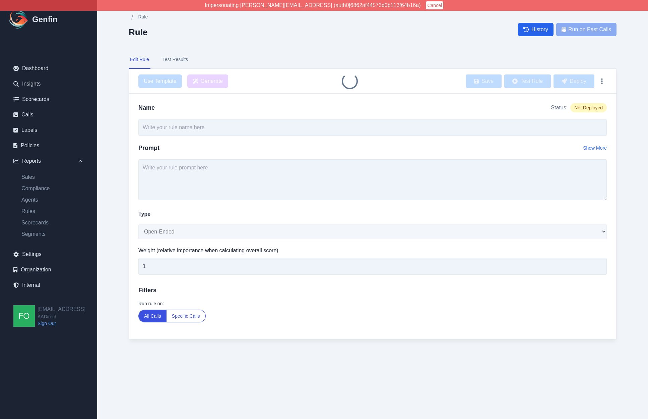
type input "Other Household Vehicles Not Listed"
select select "Yes/No"
type input "7"
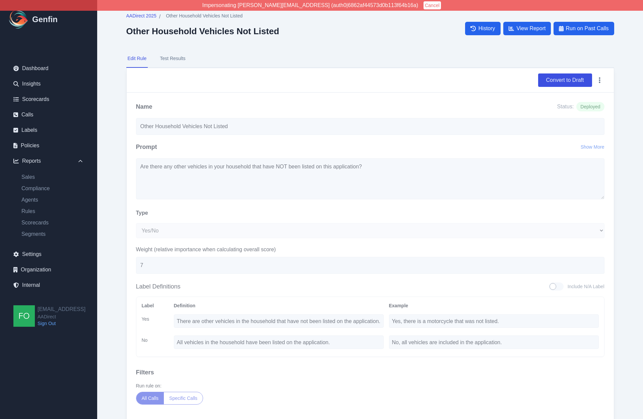
scroll to position [1, 0]
click at [412, 52] on nav "Edit Rule Test Results" at bounding box center [370, 58] width 488 height 18
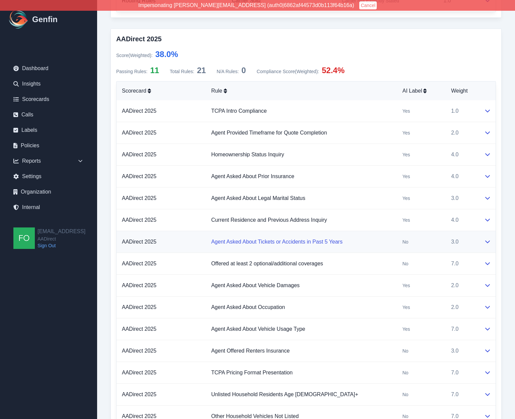
scroll to position [401, 0]
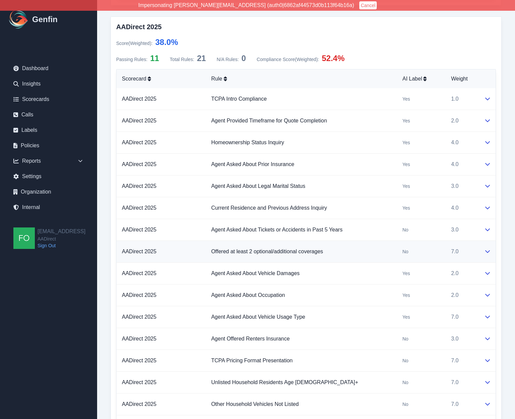
click at [406, 251] on div "No" at bounding box center [422, 251] width 38 height 7
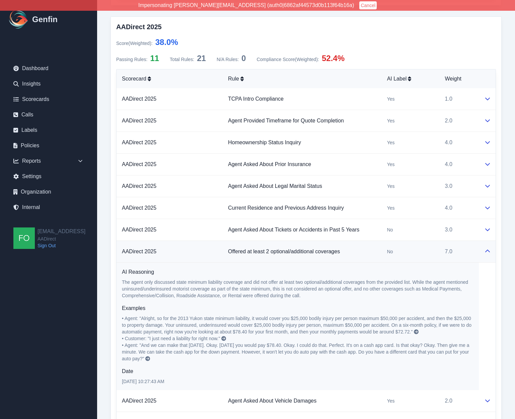
click at [403, 252] on div "No" at bounding box center [410, 251] width 47 height 7
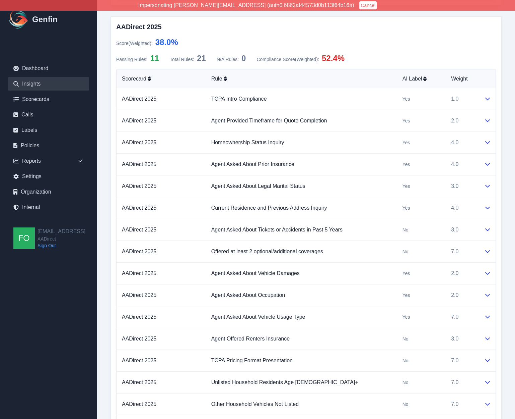
click at [47, 84] on link "Insights" at bounding box center [48, 83] width 81 height 13
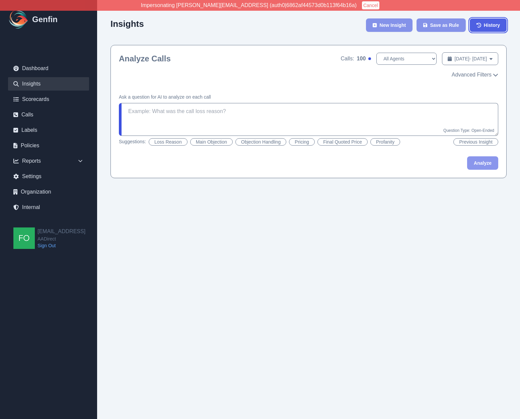
click at [497, 23] on span "History" at bounding box center [492, 25] width 16 height 7
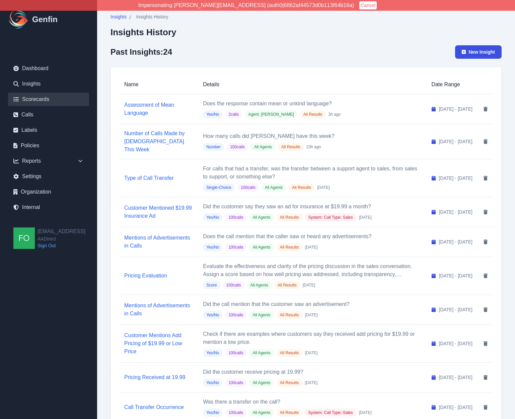
click at [42, 98] on link "Scorecards" at bounding box center [48, 98] width 81 height 13
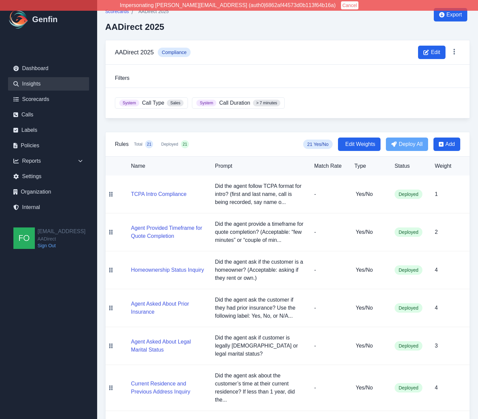
click at [36, 82] on link "Insights" at bounding box center [48, 83] width 81 height 13
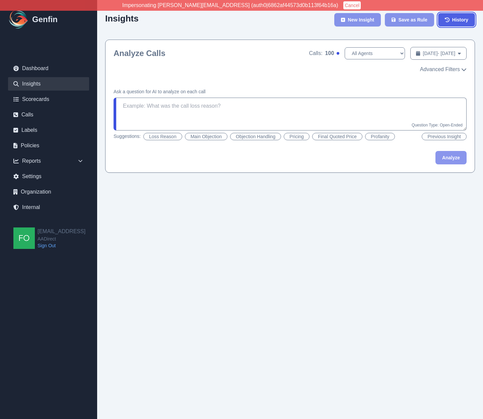
click at [464, 19] on span "History" at bounding box center [460, 19] width 16 height 7
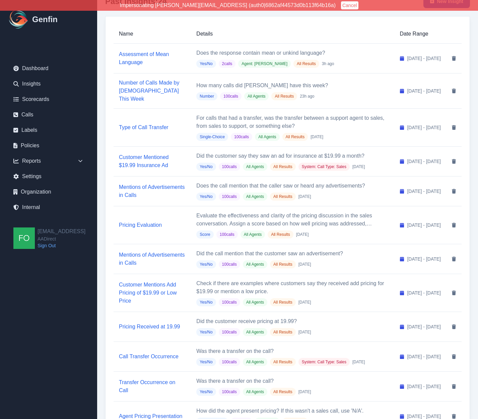
scroll to position [48, 0]
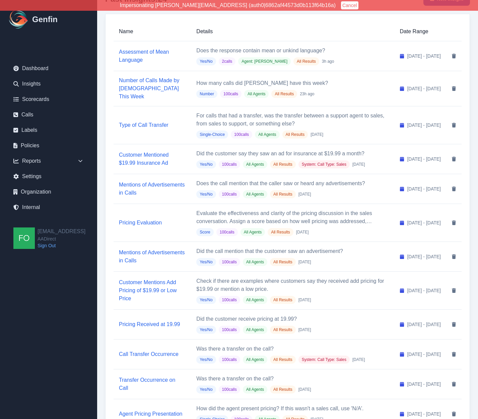
click at [102, 71] on div "Insights / Insights History Insights History Past Insights: 24 New Insight Name…" at bounding box center [287, 413] width 381 height 923
click at [33, 84] on link "Insights" at bounding box center [48, 83] width 81 height 13
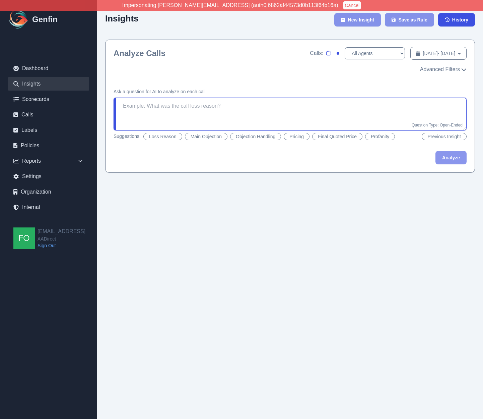
click at [209, 114] on textarea at bounding box center [290, 114] width 353 height 33
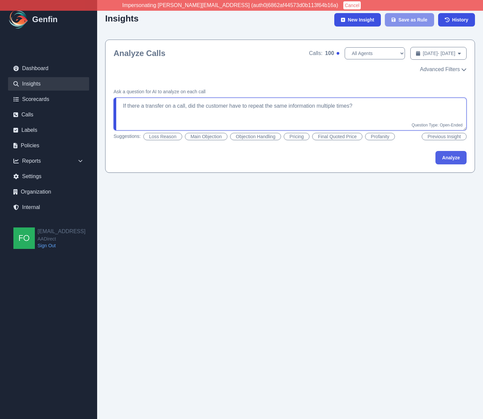
type textarea "If there a transfer on a call, did the customer have to repeat the same informa…"
click at [457, 160] on button "Analyze" at bounding box center [451, 157] width 31 height 13
click at [120, 181] on html "Impersonating shane+aadirect@genfin.ai (auth0|6862af44573d0b113f64b16a) Cancel …" at bounding box center [241, 90] width 483 height 181
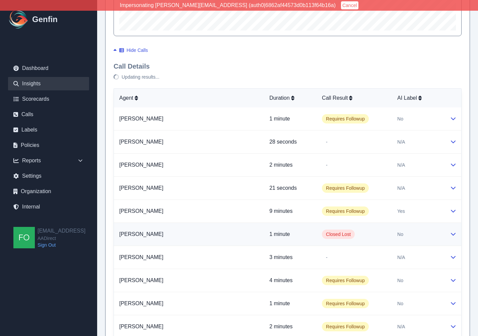
scroll to position [345, 0]
click at [354, 235] on td "Closed Lost" at bounding box center [354, 234] width 75 height 23
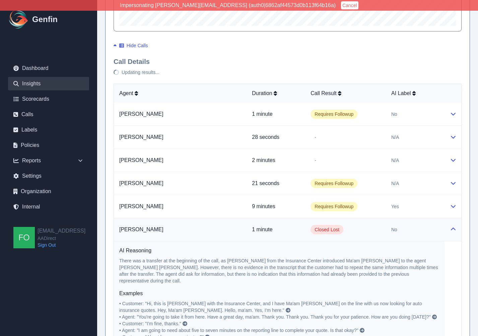
scroll to position [375, 0]
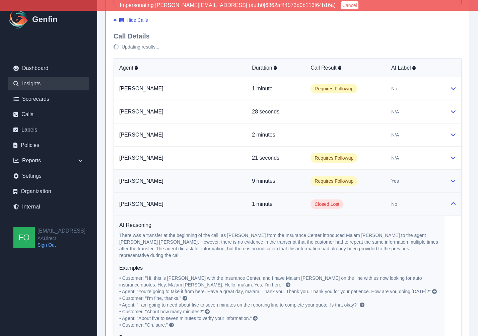
click at [370, 177] on td "Requires Followup" at bounding box center [345, 181] width 81 height 23
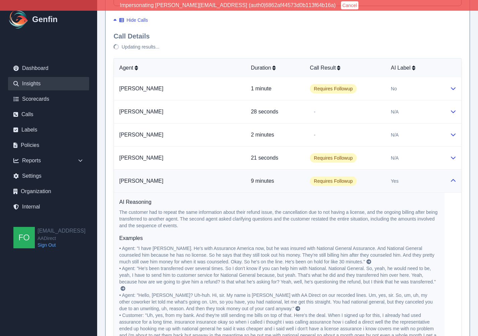
click at [312, 212] on p "The customer had to repeat the same information about their refund issue, the c…" at bounding box center [279, 219] width 320 height 20
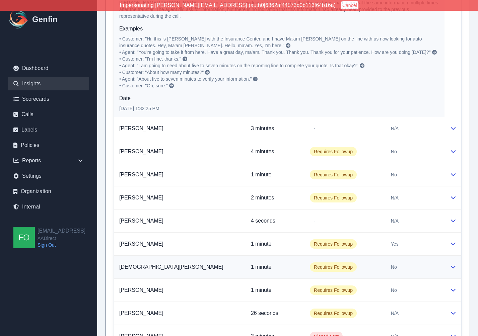
scroll to position [859, 0]
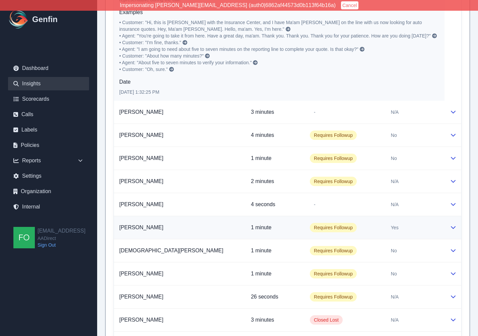
click at [365, 225] on td "Requires Followup" at bounding box center [345, 227] width 81 height 23
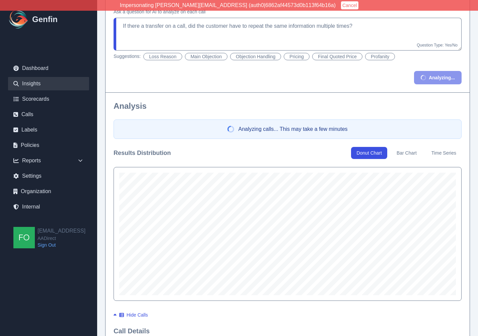
scroll to position [0, 0]
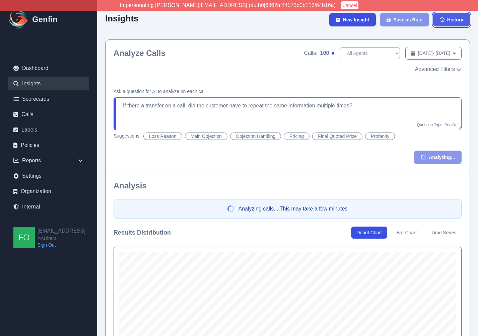
click at [456, 19] on span "History" at bounding box center [455, 19] width 16 height 7
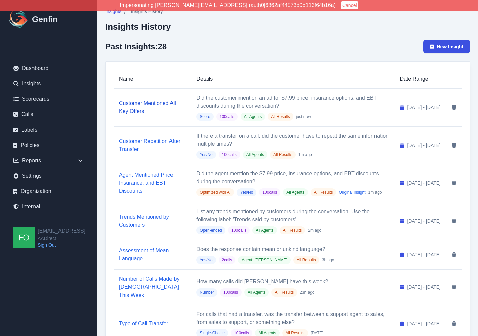
click at [134, 108] on link "Customer Mentioned All Key Offers" at bounding box center [147, 108] width 57 height 14
click at [129, 140] on td "Customer Repetition After Transfer" at bounding box center [152, 146] width 77 height 38
click at [136, 146] on link "Customer Repetition After Transfer" at bounding box center [149, 145] width 61 height 14
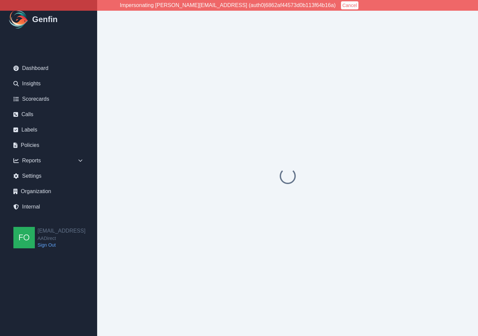
click at [141, 63] on div at bounding box center [287, 176] width 365 height 336
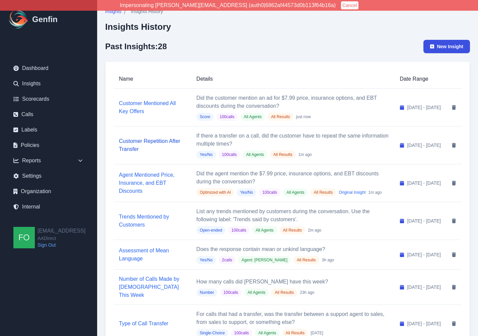
click at [132, 147] on link "Customer Repetition After Transfer" at bounding box center [149, 145] width 61 height 14
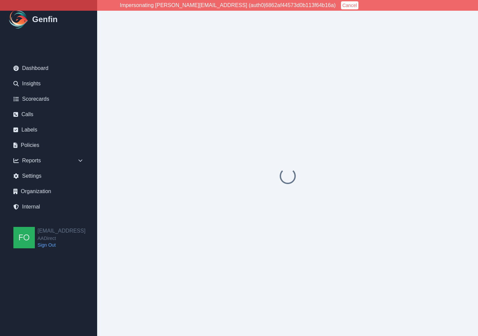
drag, startPoint x: 151, startPoint y: 98, endPoint x: 132, endPoint y: 81, distance: 25.7
click at [151, 98] on div at bounding box center [287, 176] width 365 height 336
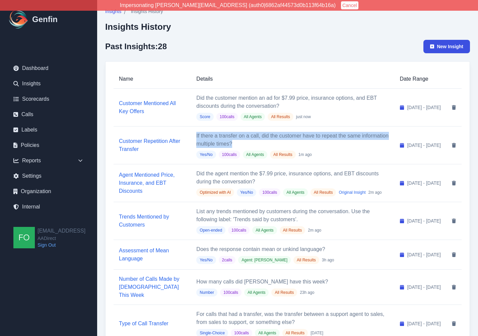
drag, startPoint x: 217, startPoint y: 146, endPoint x: 174, endPoint y: 136, distance: 44.5
click at [196, 136] on p "If there a transfer on a call, did the customer have to repeat the same informa…" at bounding box center [292, 140] width 193 height 16
click at [196, 140] on p "If there a transfer on a call, did the customer have to repeat the same informa…" at bounding box center [292, 140] width 193 height 16
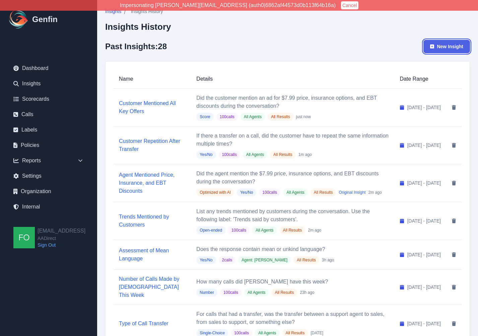
click at [441, 45] on span "New Insight" at bounding box center [450, 46] width 26 height 7
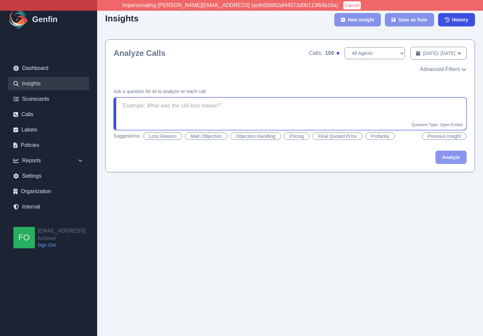
click at [200, 109] on textarea at bounding box center [290, 114] width 353 height 33
paste textarea "https://app.genfin.ai/insights/206"
type textarea "https://app.genfin.ai/insights/206"
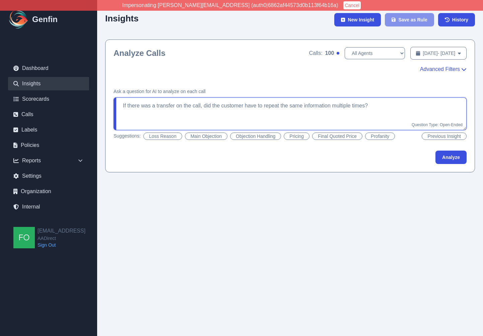
type textarea "If there was a transfer on the call, did the customer have to repeat the same i…"
click at [442, 74] on div "Analyze Calls Calls: 100 All Agents Abdulla Ali Ana Martinez Angela Barnett Ann…" at bounding box center [290, 60] width 369 height 40
click at [445, 70] on span "Advanced Filters" at bounding box center [440, 69] width 40 height 8
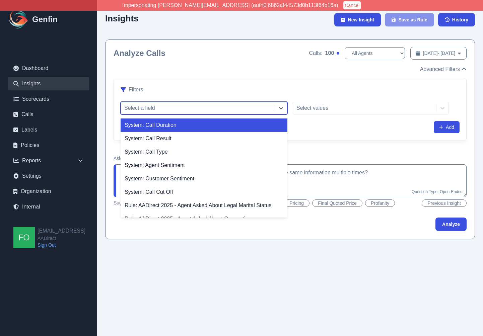
click at [223, 106] on div at bounding box center [197, 108] width 147 height 9
click at [265, 74] on div "Advanced Filters Filters System: Call Duration, 1 of 29. 29 results available. …" at bounding box center [290, 102] width 353 height 75
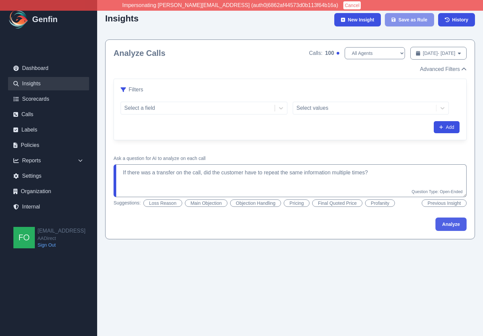
click at [457, 223] on button "Analyze" at bounding box center [451, 224] width 31 height 13
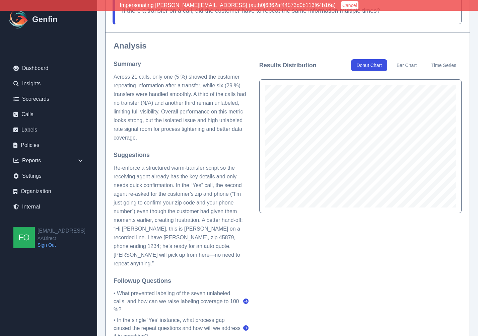
scroll to position [120, 0]
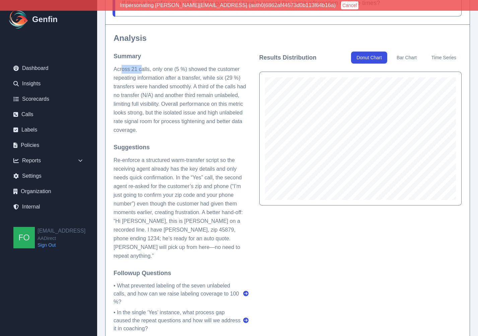
drag, startPoint x: 122, startPoint y: 67, endPoint x: 141, endPoint y: 68, distance: 19.8
click at [141, 68] on p "Across 21 calls, only one (5 %) showed the customer repeating information after…" at bounding box center [181, 100] width 135 height 70
click at [196, 70] on p "Across 21 calls, only one (5 %) showed the customer repeating information after…" at bounding box center [181, 100] width 135 height 70
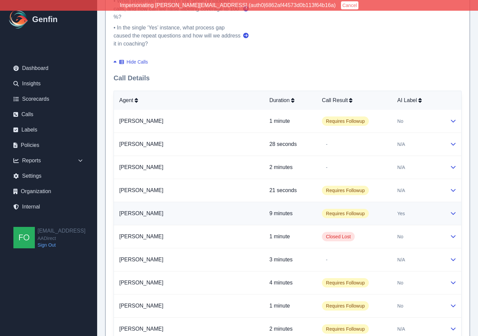
scroll to position [406, 0]
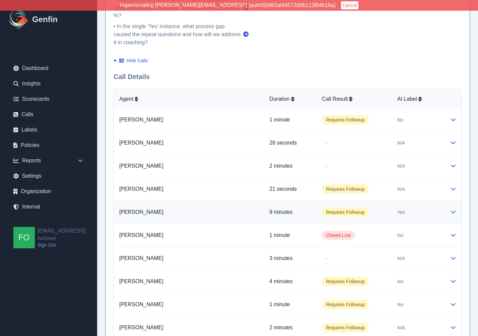
click at [374, 201] on td "Requires Followup" at bounding box center [354, 212] width 75 height 23
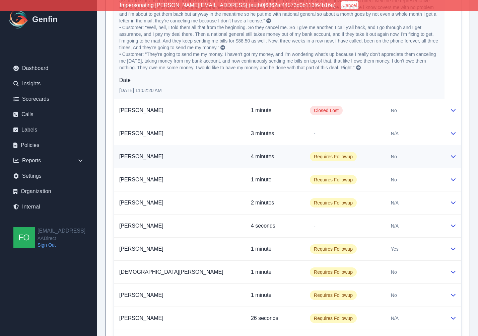
scroll to position [764, 0]
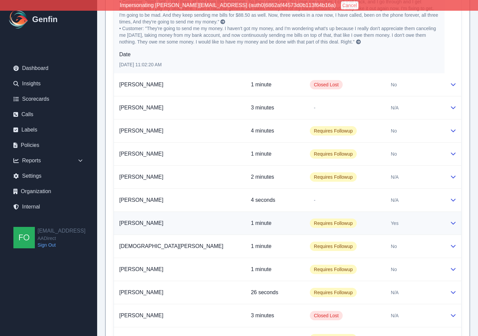
click at [283, 219] on p "1 minute" at bounding box center [275, 223] width 48 height 8
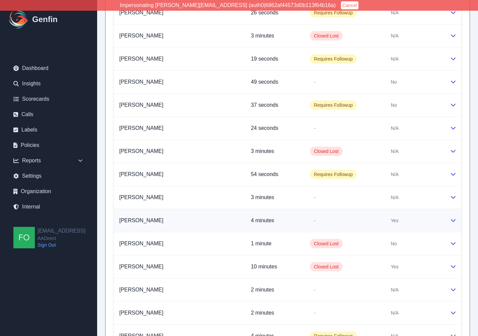
click at [310, 216] on span "-" at bounding box center [315, 220] width 10 height 9
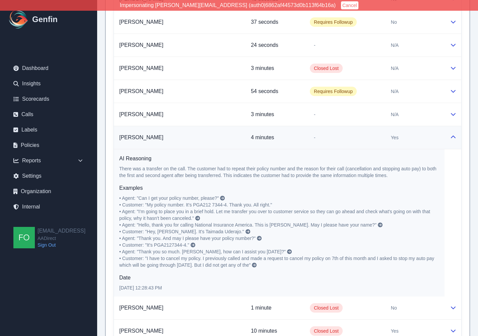
scroll to position [1276, 0]
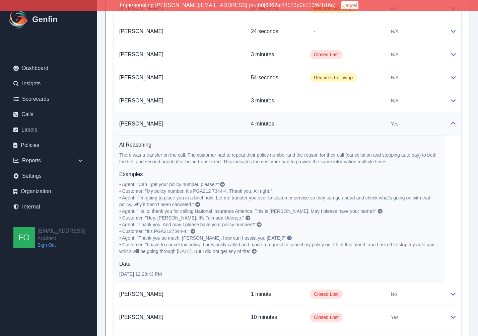
click at [203, 209] on span "• Agent: "Hello, thank you for calling National Insurance America. This is Jess…" at bounding box center [247, 211] width 257 height 5
click at [228, 222] on span "• Agent: "Thank you. And may I please have your policy number?"" at bounding box center [187, 224] width 136 height 5
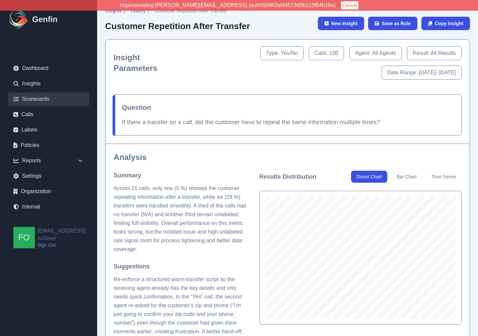
scroll to position [1, 0]
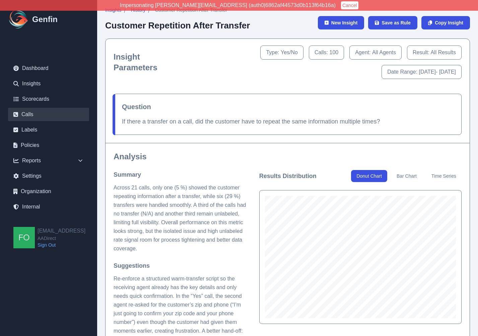
click at [34, 114] on link "Calls" at bounding box center [48, 114] width 81 height 13
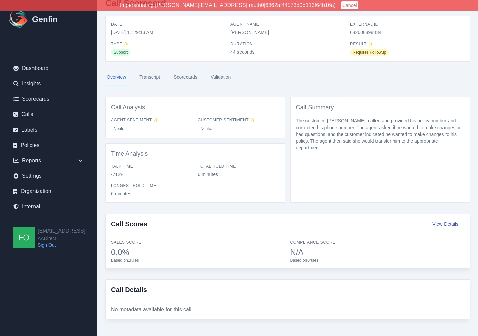
scroll to position [17, 0]
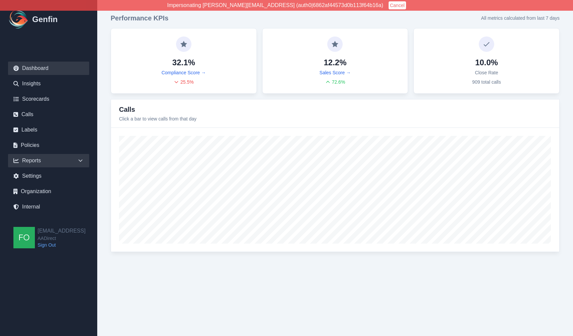
click at [66, 160] on div "Reports" at bounding box center [48, 160] width 81 height 13
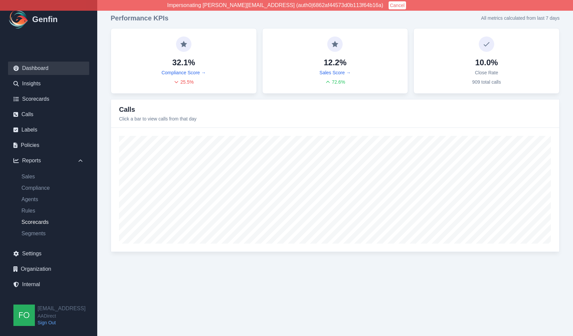
click at [36, 222] on link "Scorecards" at bounding box center [52, 222] width 73 height 8
select select "14"
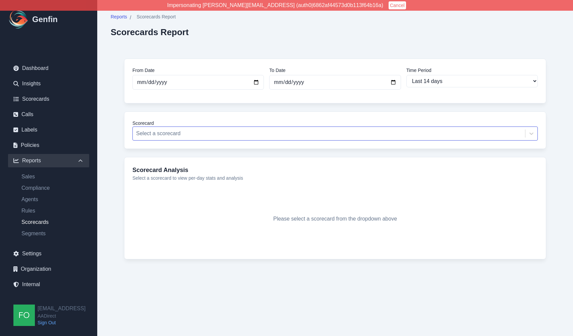
drag, startPoint x: 205, startPoint y: 132, endPoint x: 201, endPoint y: 134, distance: 4.8
click at [205, 132] on div at bounding box center [328, 133] width 385 height 9
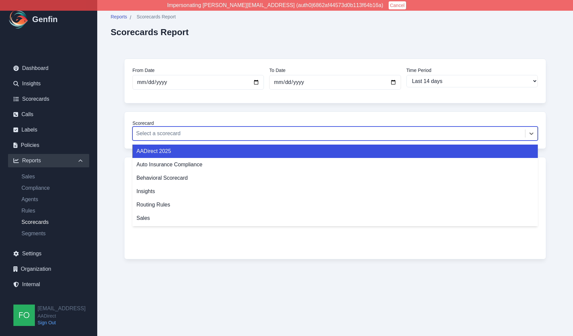
click at [183, 152] on div "AADirect 2025" at bounding box center [334, 151] width 405 height 13
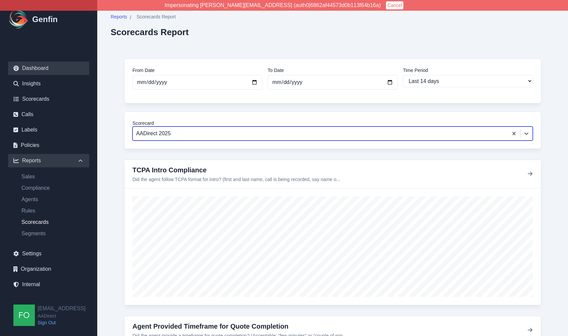
click at [44, 67] on link "Dashboard" at bounding box center [48, 68] width 81 height 13
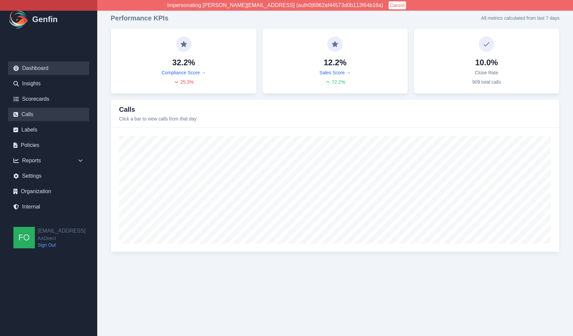
click at [58, 114] on link "Calls" at bounding box center [48, 114] width 81 height 13
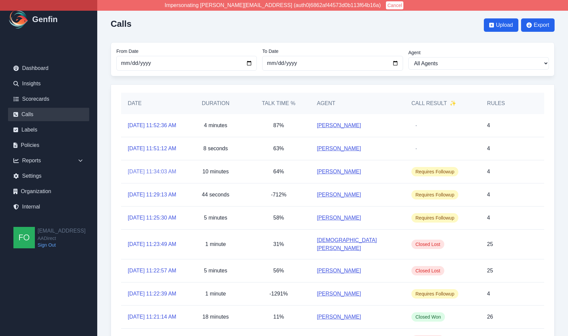
click at [135, 176] on link "[DATE] 11:34:03 AM" at bounding box center [152, 172] width 49 height 8
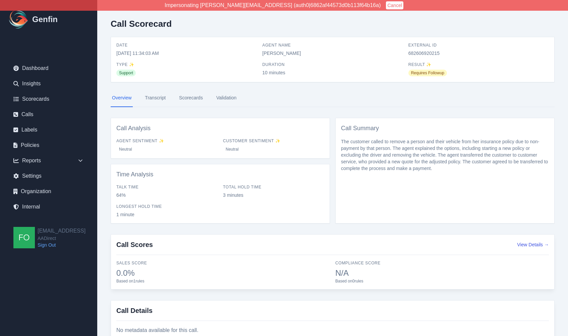
click at [157, 97] on link "Transcript" at bounding box center [154, 98] width 23 height 18
